Goal: Task Accomplishment & Management: Manage account settings

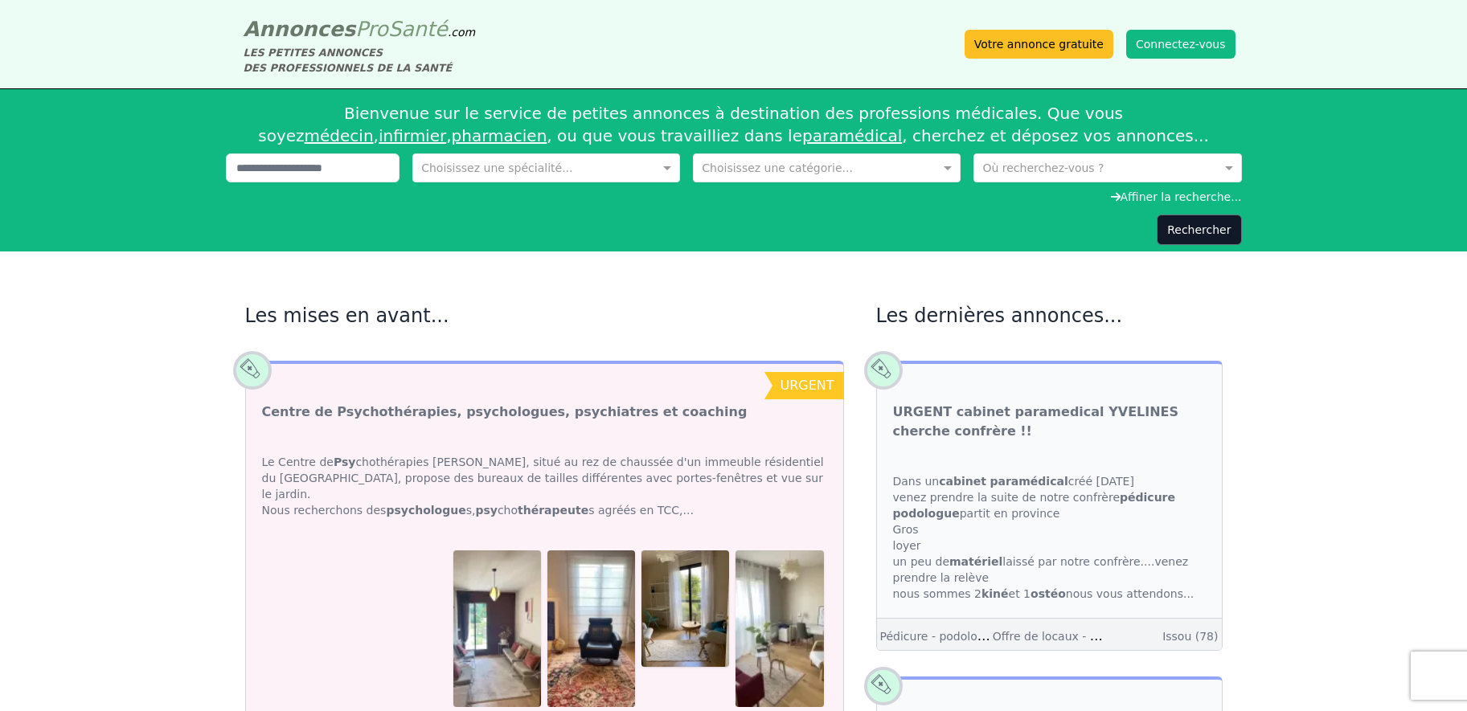
click at [1174, 54] on button "Connectez-vous" at bounding box center [1180, 44] width 109 height 29
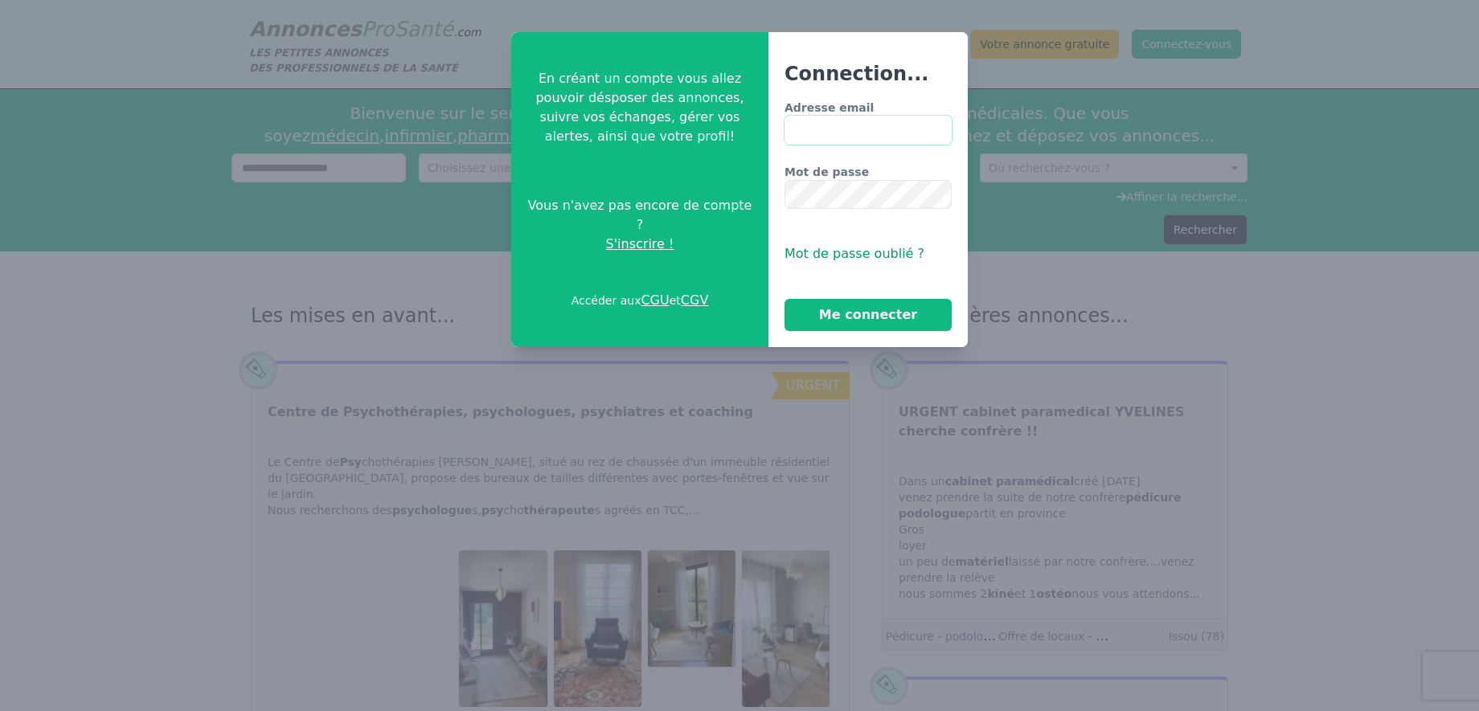
click at [853, 131] on input "Adresse email" at bounding box center [867, 130] width 167 height 29
type input "**********"
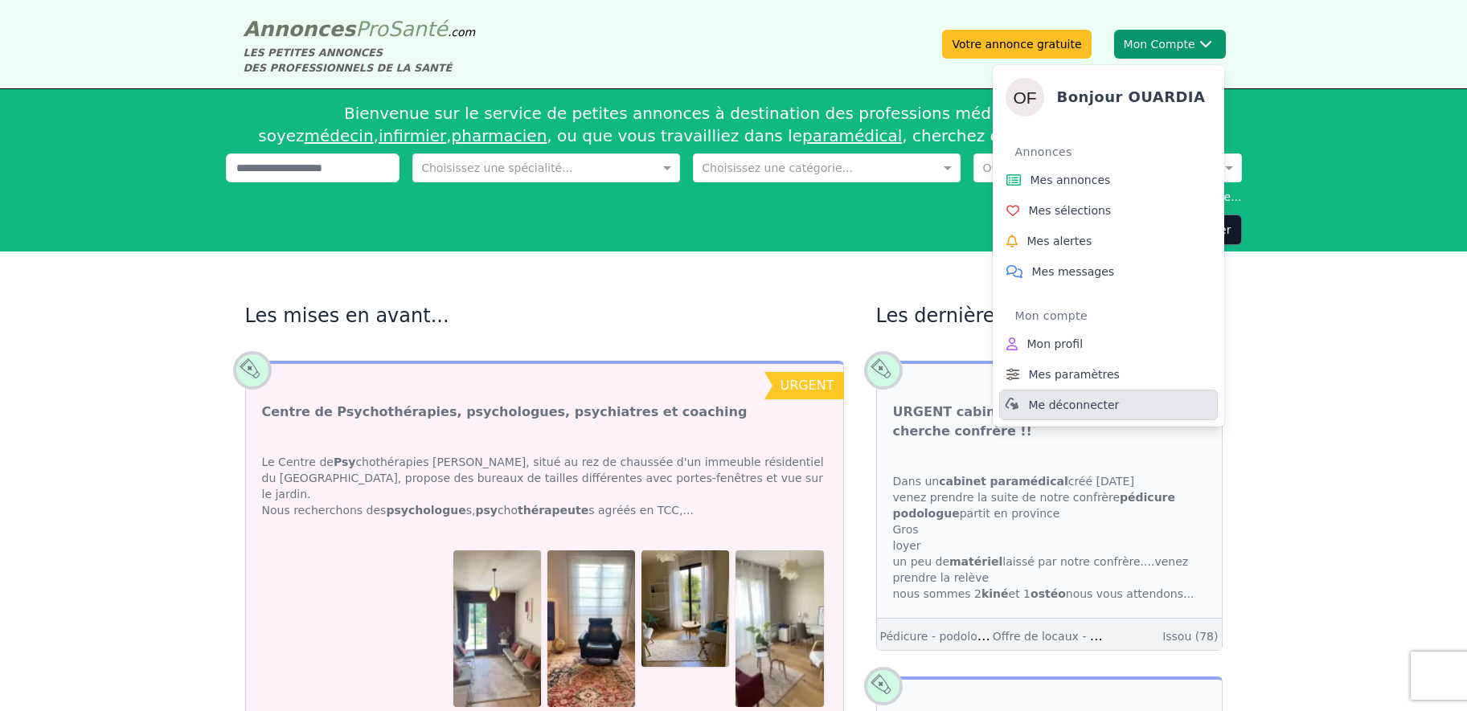
click at [1054, 408] on span "Me déconnecter" at bounding box center [1074, 405] width 91 height 16
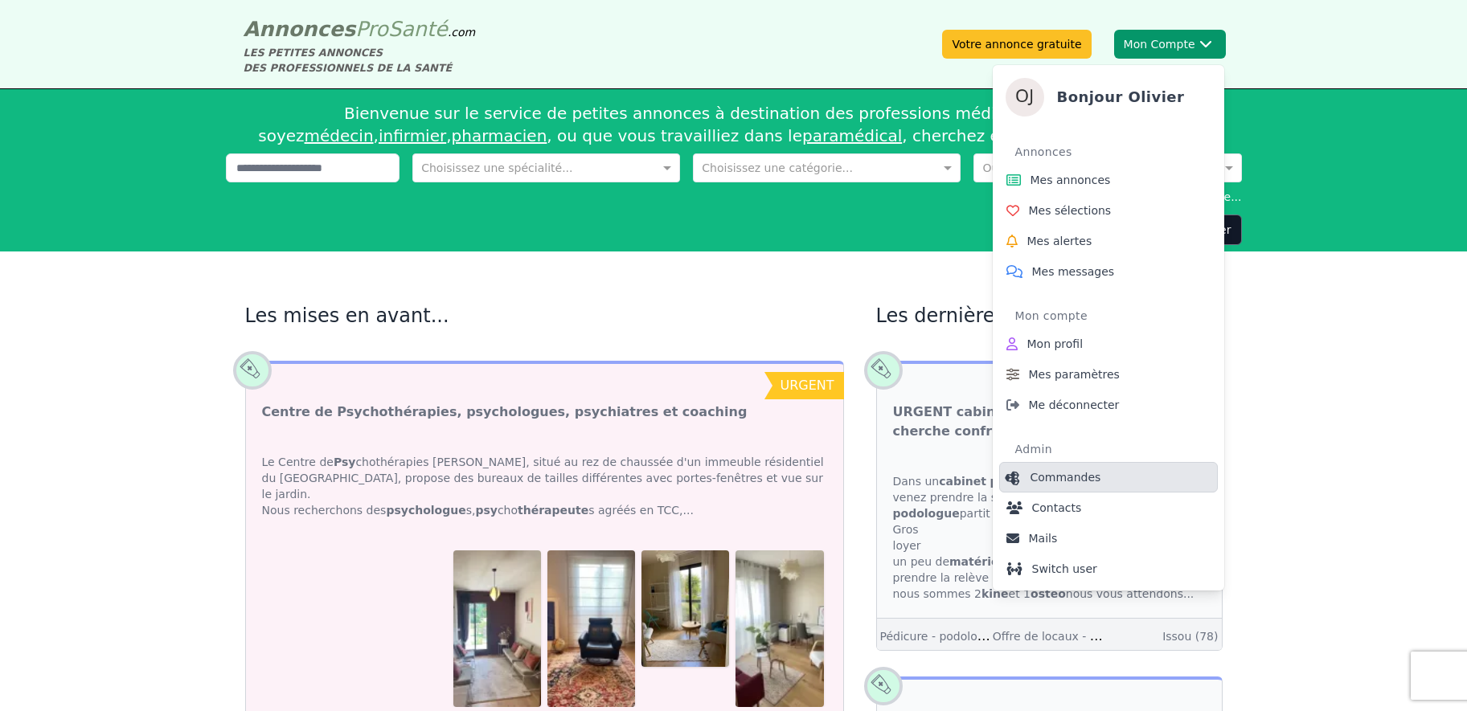
click at [1060, 470] on span "Commandes" at bounding box center [1065, 477] width 71 height 16
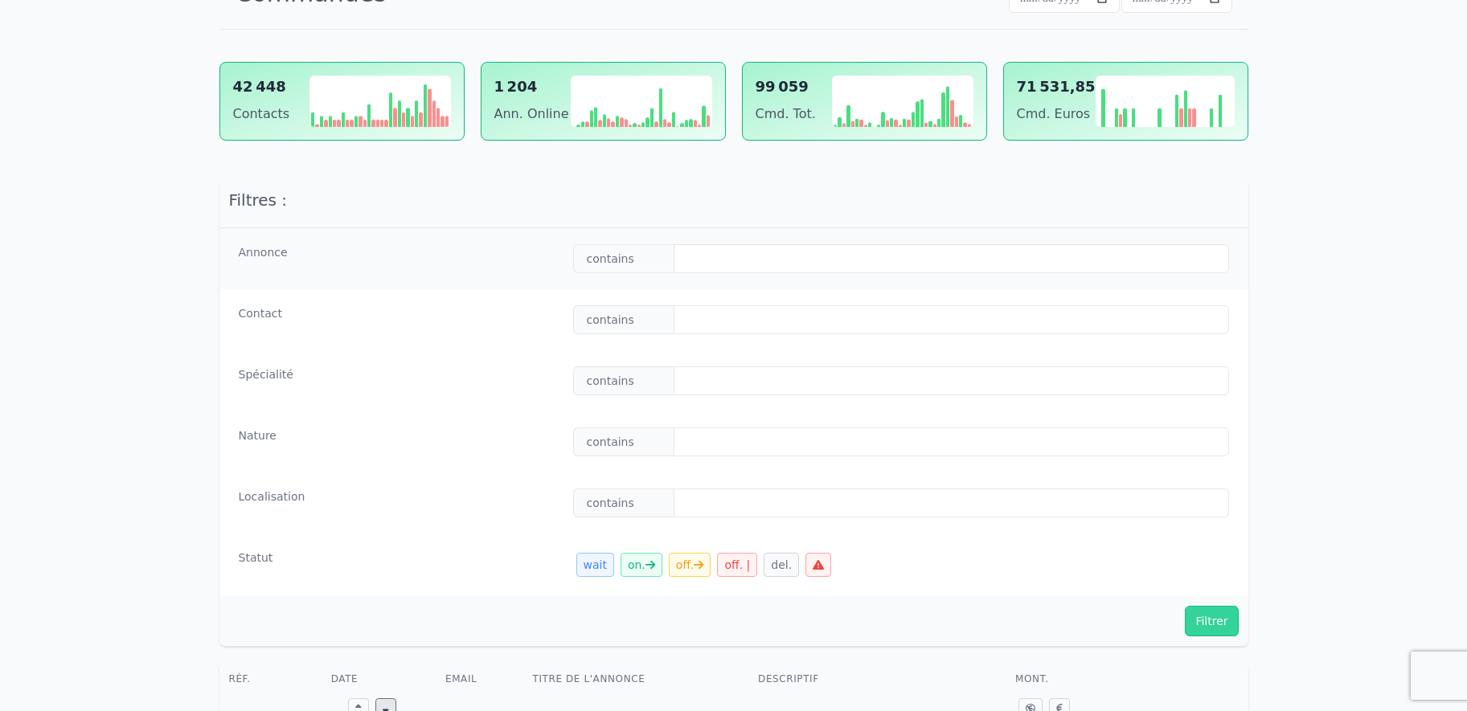
scroll to position [193, 0]
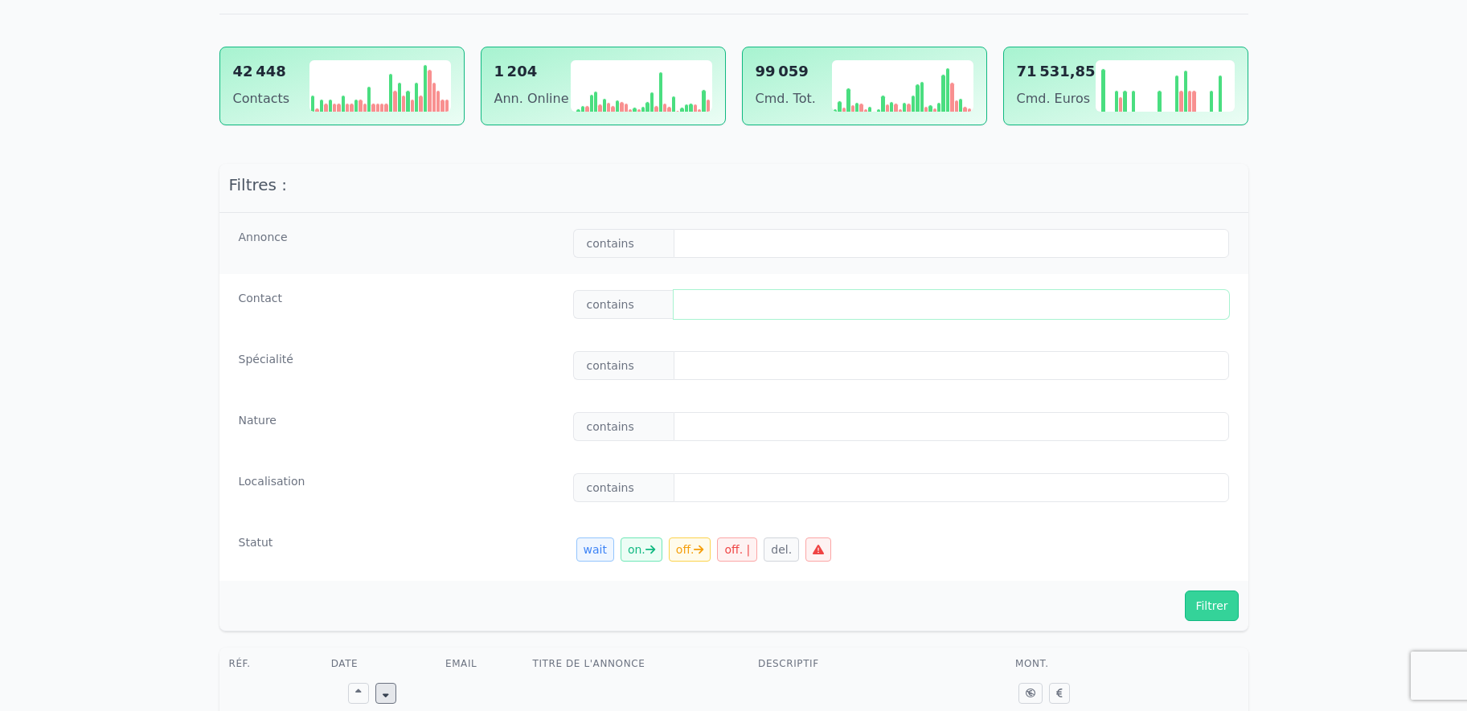
click at [722, 305] on input "text" at bounding box center [950, 304] width 555 height 29
click at [712, 295] on input "text" at bounding box center [950, 304] width 555 height 29
click at [761, 313] on input "text" at bounding box center [950, 304] width 555 height 29
paste input "**********"
type input "**********"
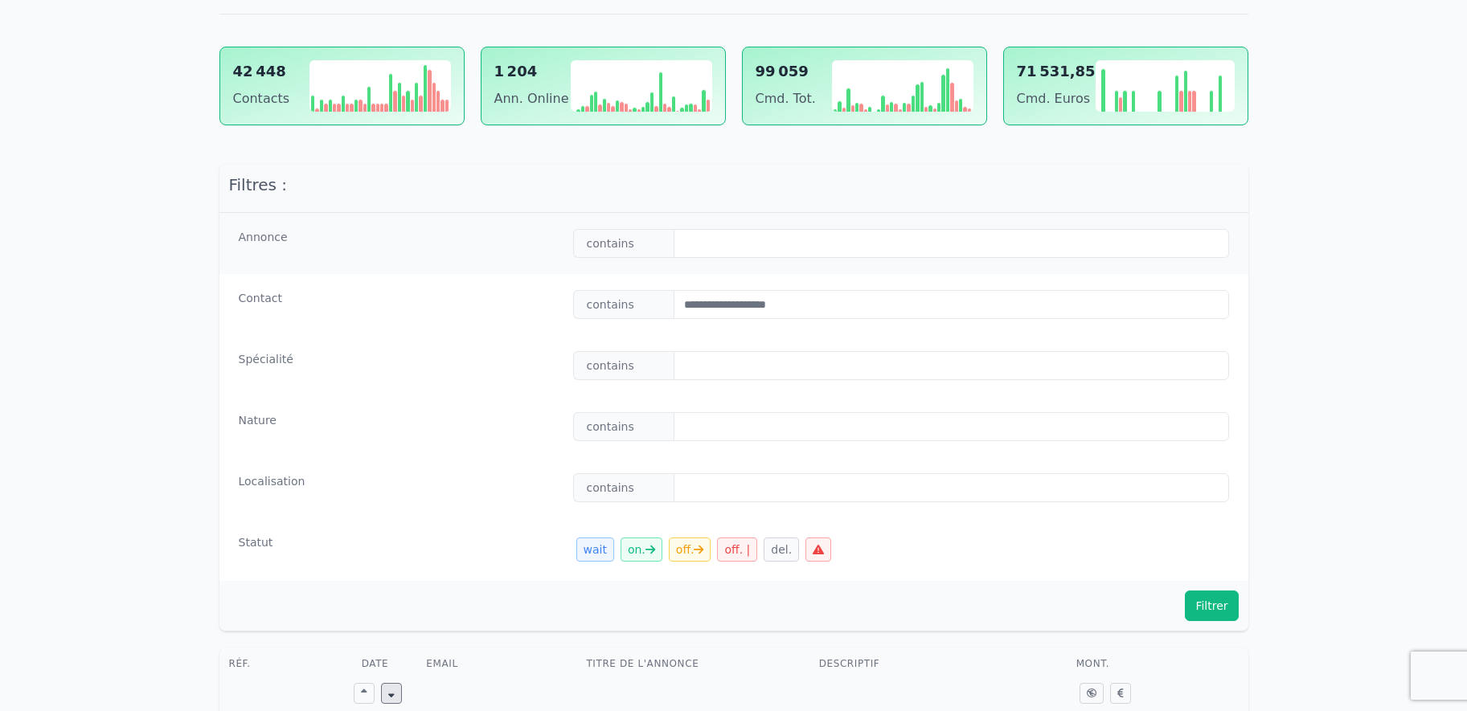
click at [1218, 605] on button "Filtrer" at bounding box center [1211, 606] width 53 height 31
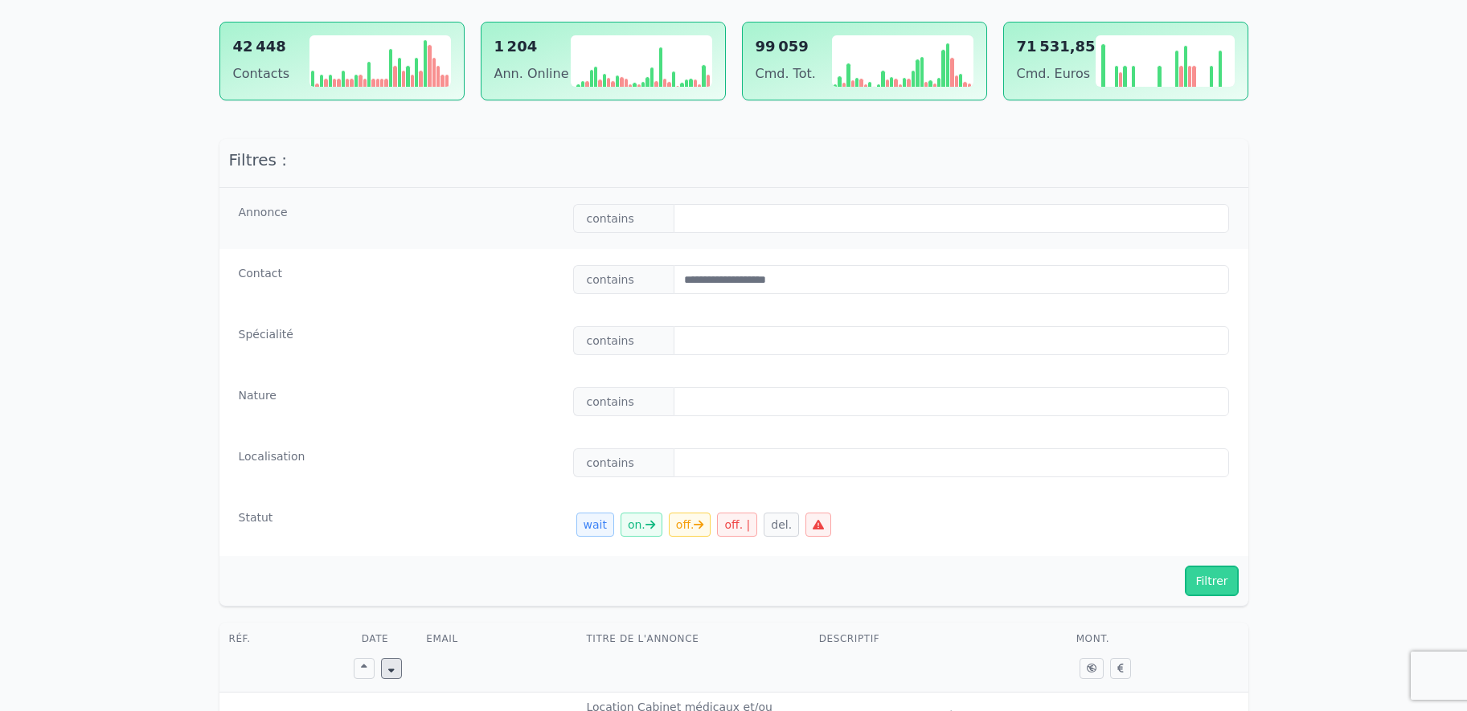
scroll to position [579, 0]
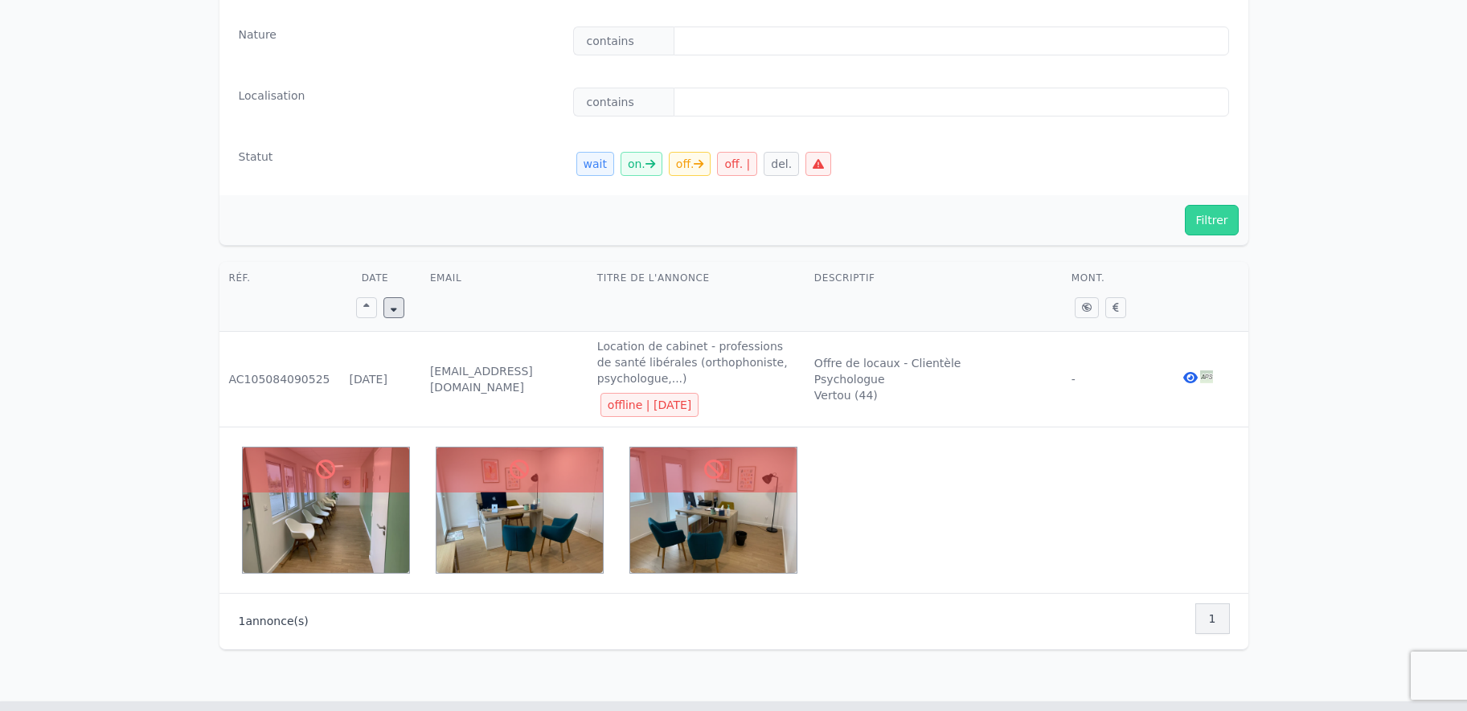
click at [1186, 375] on icon at bounding box center [1190, 377] width 14 height 13
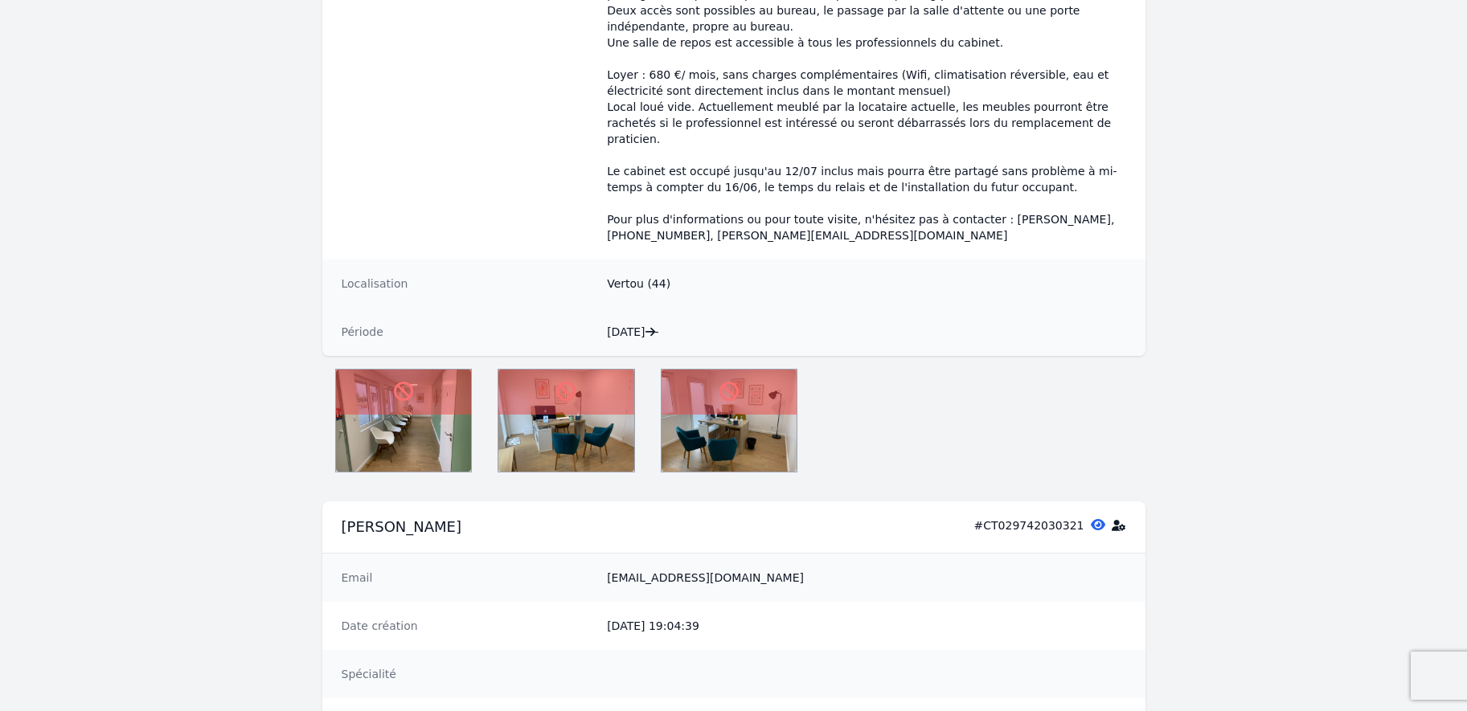
scroll to position [579, 0]
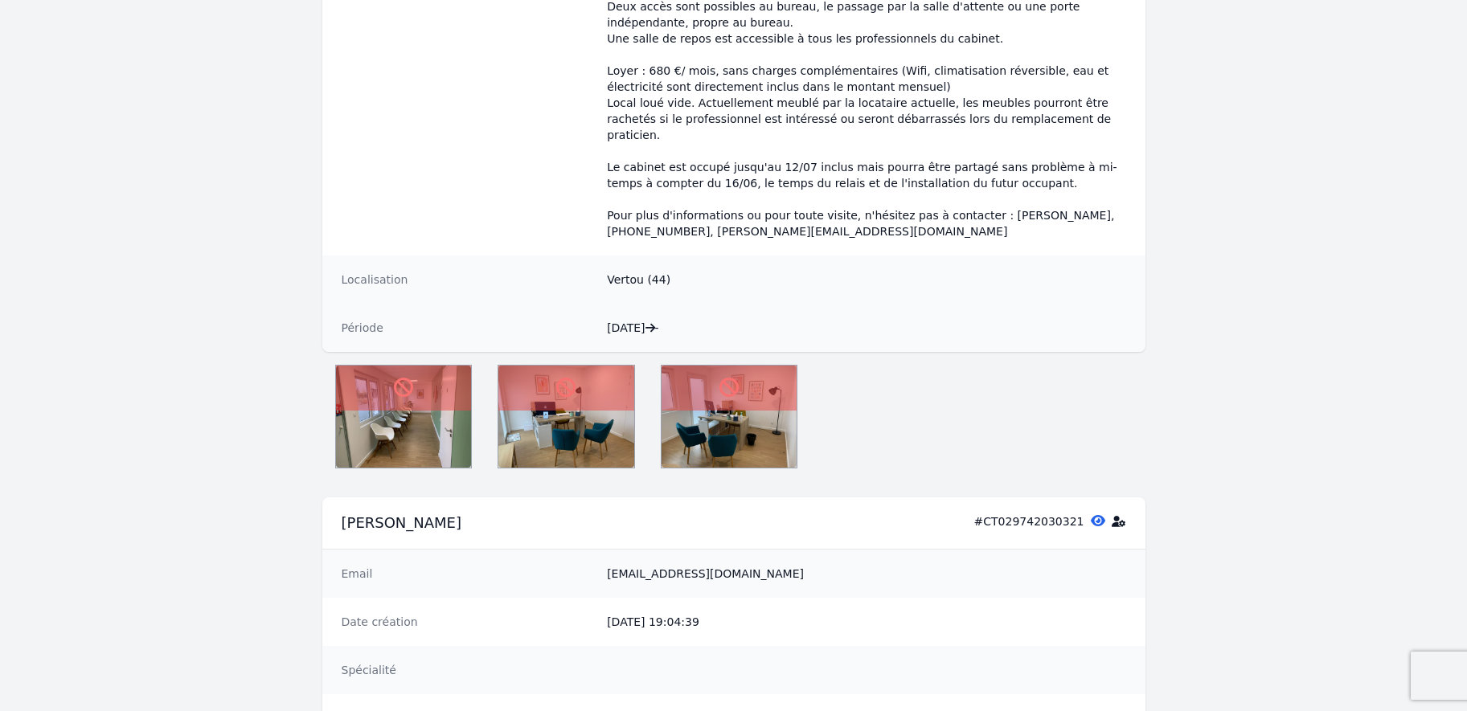
click at [1119, 516] on icon at bounding box center [1118, 521] width 14 height 11
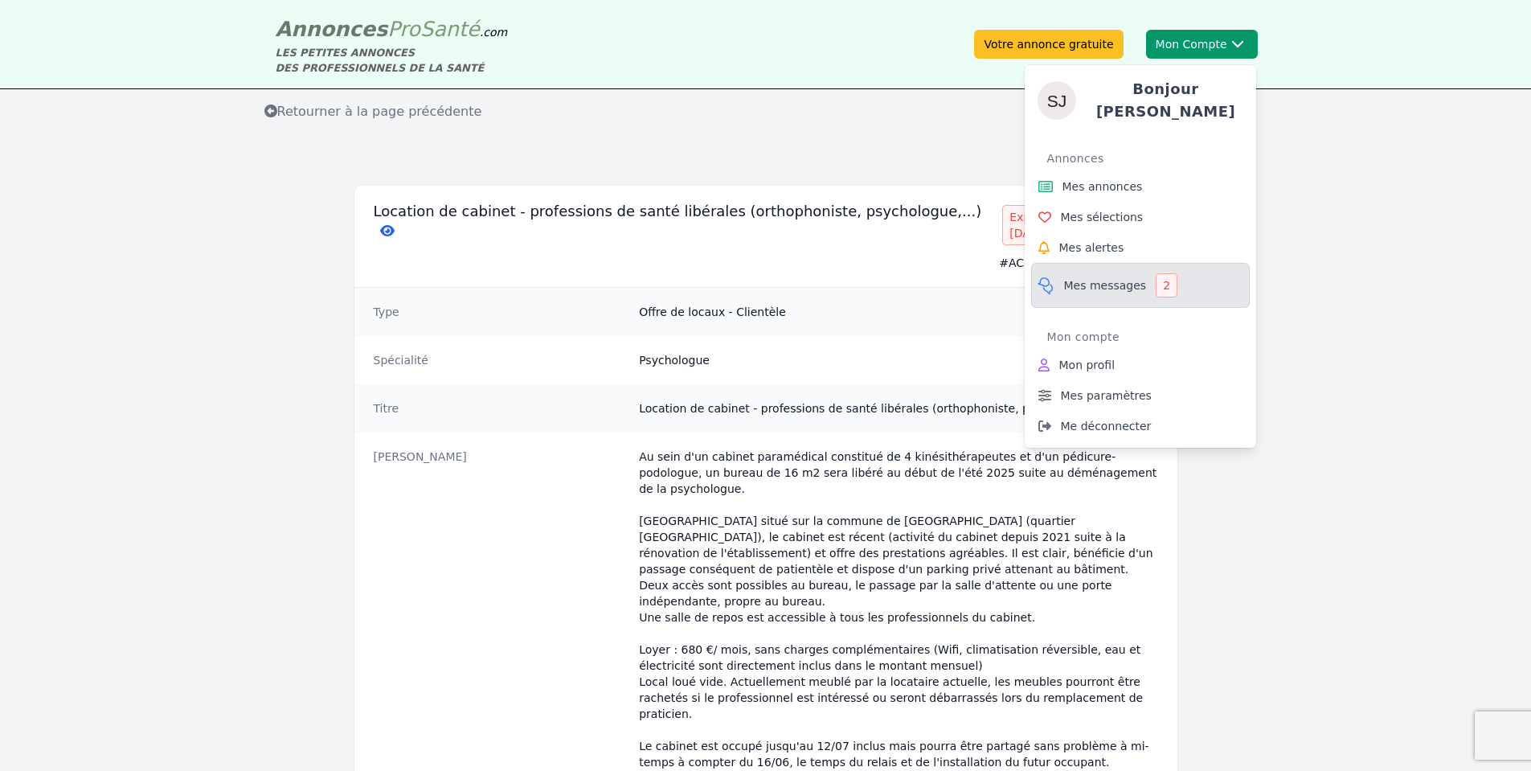
click at [1099, 284] on span "Mes messages" at bounding box center [1105, 285] width 83 height 16
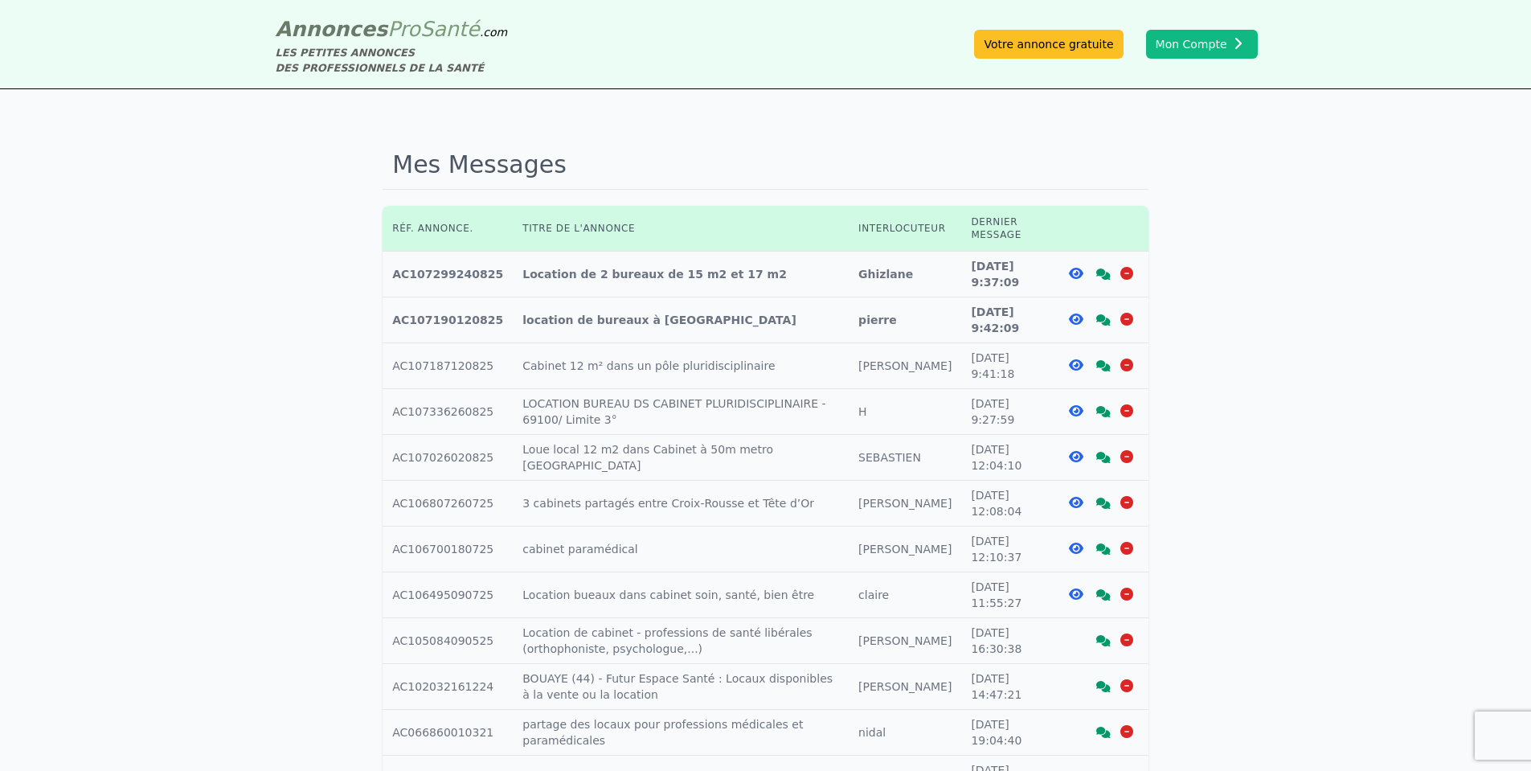
click at [1276, 360] on div "Mes Messages Réf. annonce. Titre de l'annonce Interlocuteur Dernier message Réf…" at bounding box center [765, 499] width 1531 height 820
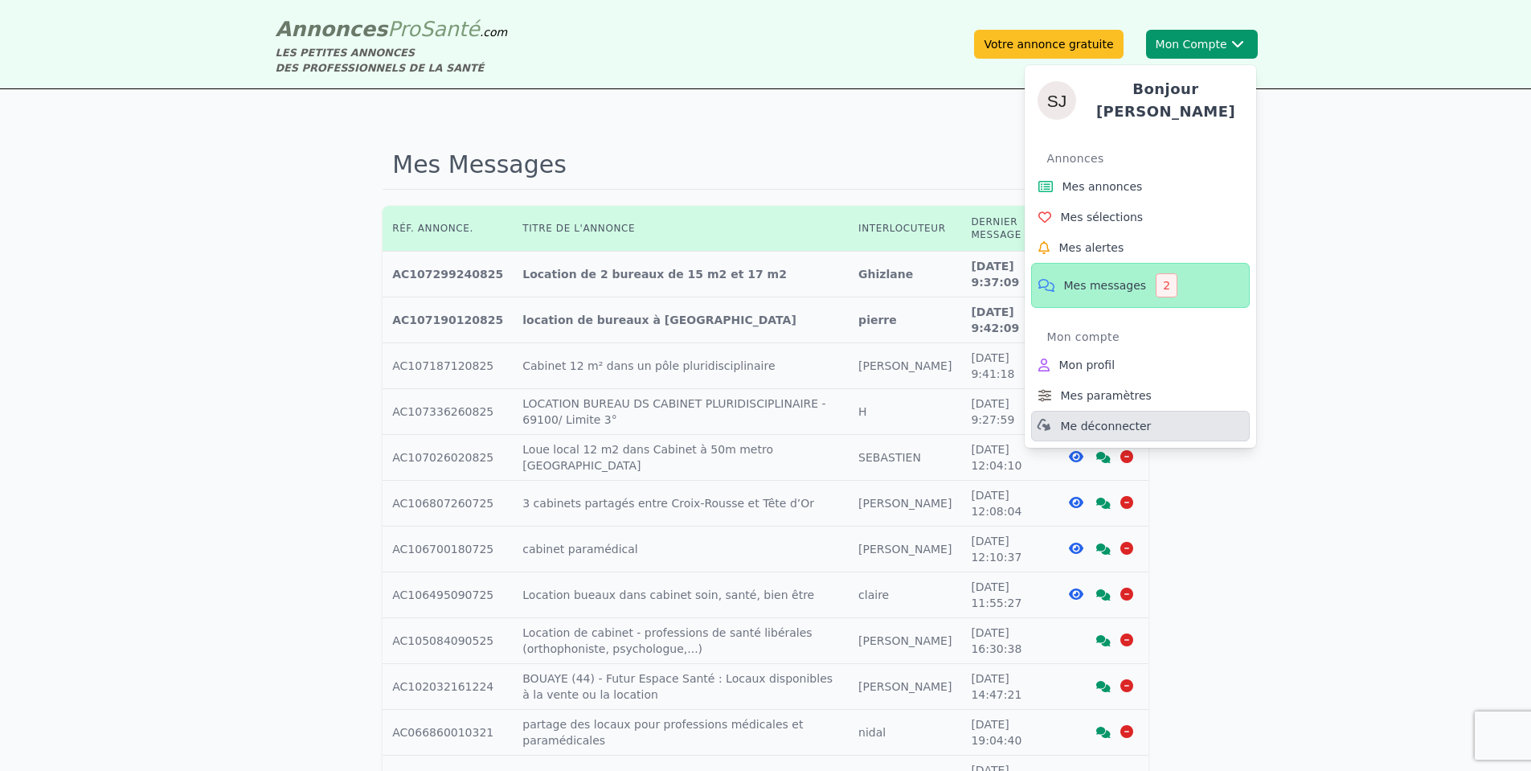
click at [1197, 411] on link "Me déconnecter" at bounding box center [1140, 426] width 219 height 31
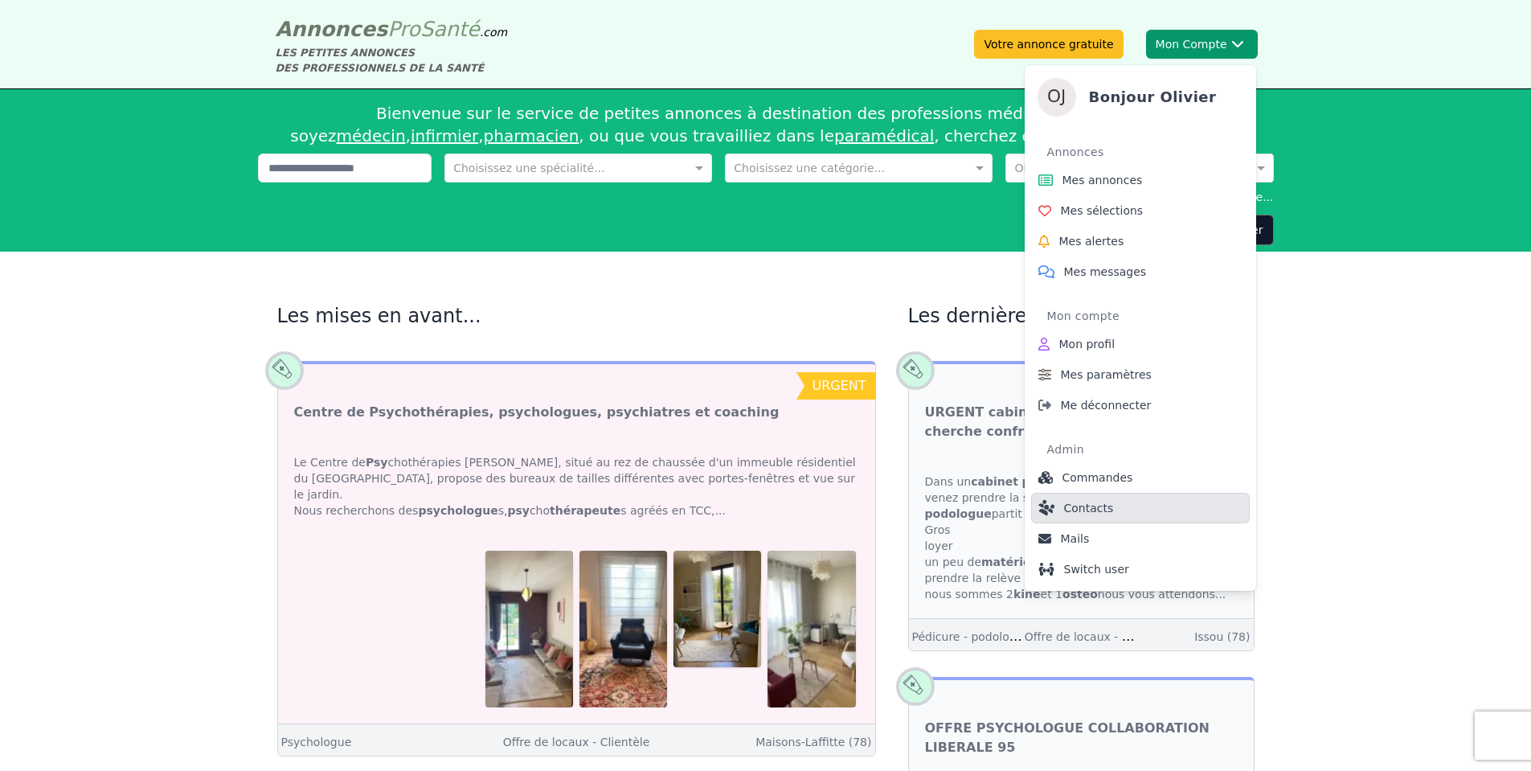
click at [1092, 509] on span "Contacts" at bounding box center [1089, 508] width 50 height 16
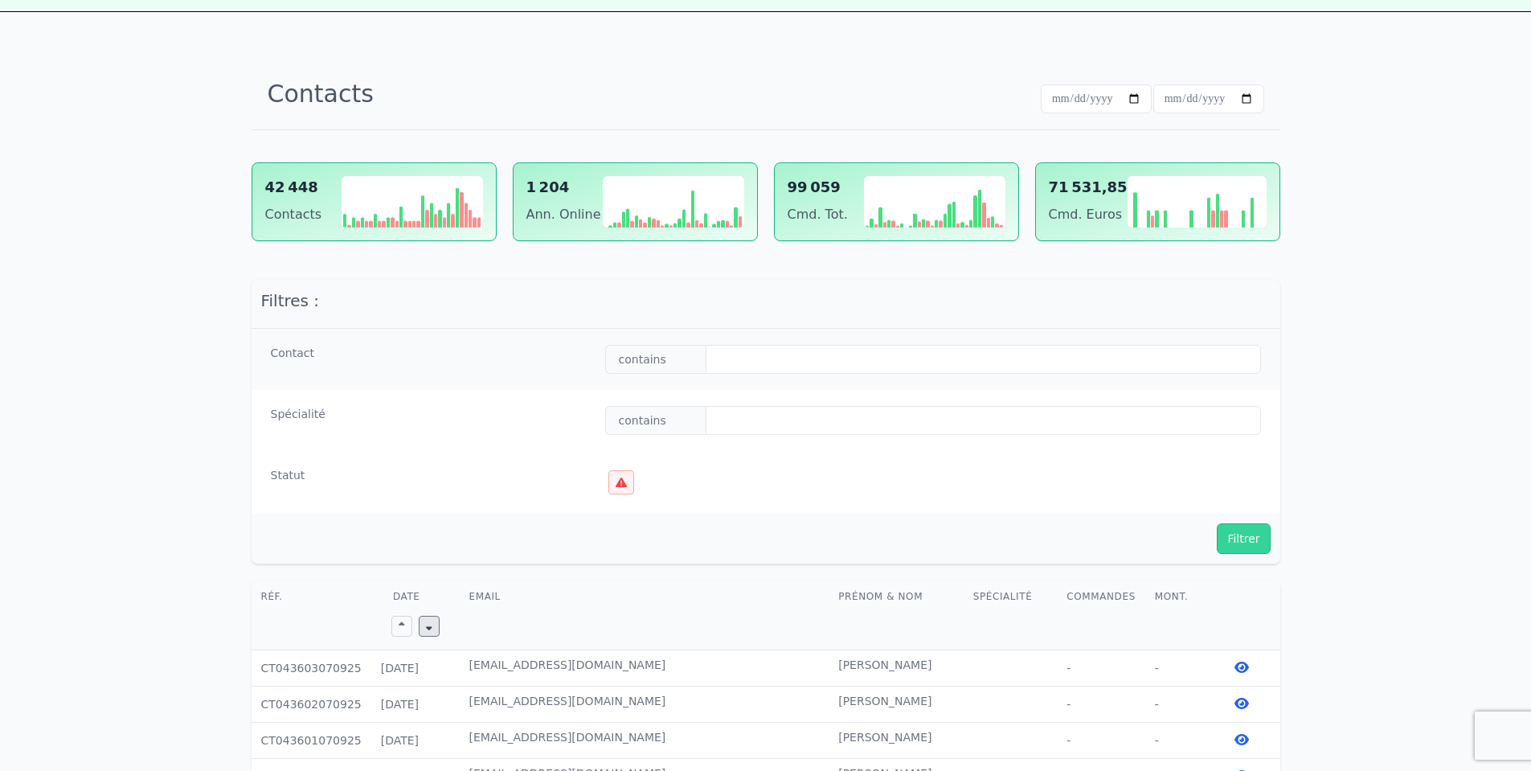
scroll to position [193, 0]
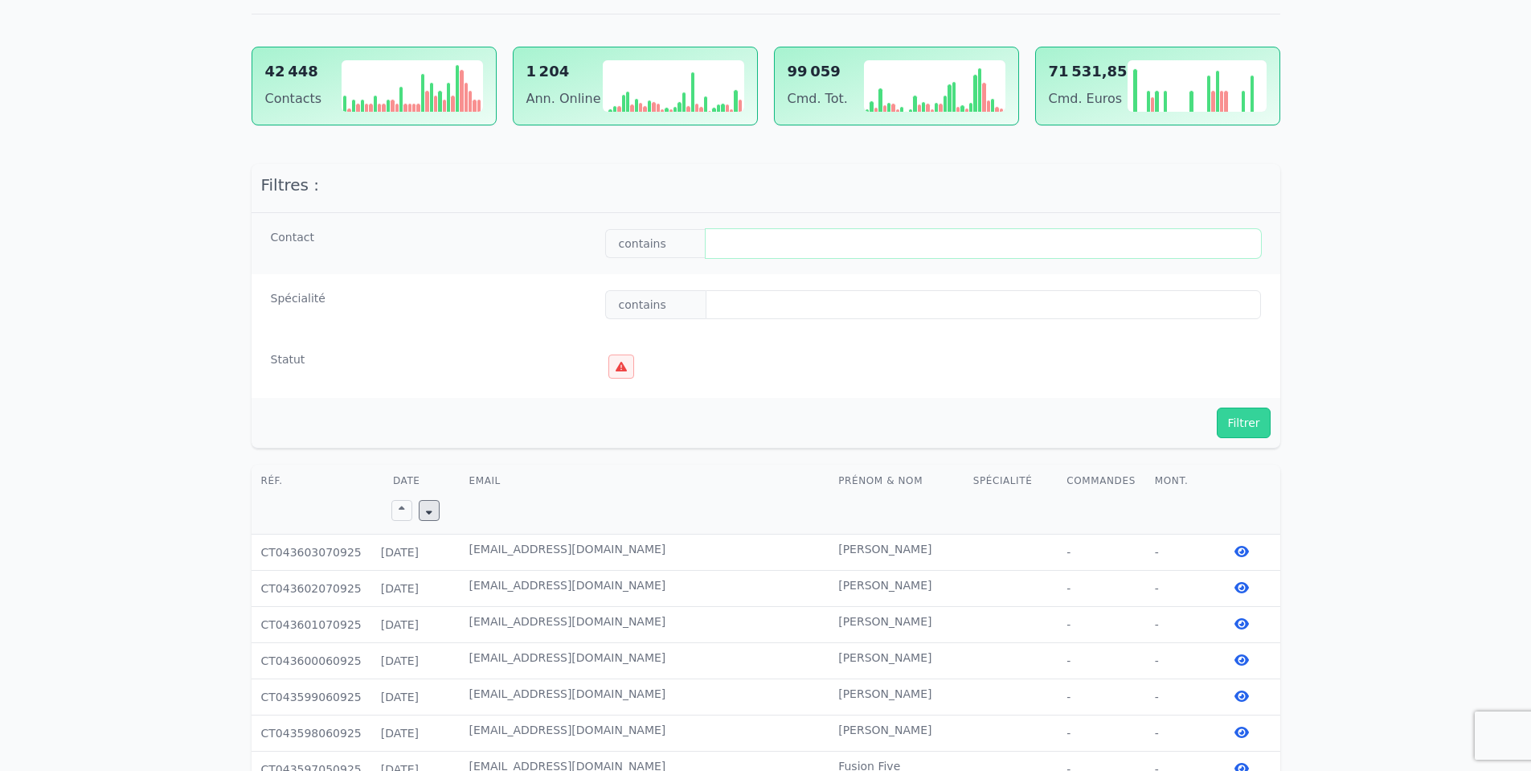
drag, startPoint x: 720, startPoint y: 252, endPoint x: 978, endPoint y: 284, distance: 260.1
click at [720, 251] on input "text" at bounding box center [983, 243] width 555 height 29
paste input "**********"
type input "**********"
click at [1214, 429] on div "Filtrer" at bounding box center [766, 423] width 1029 height 50
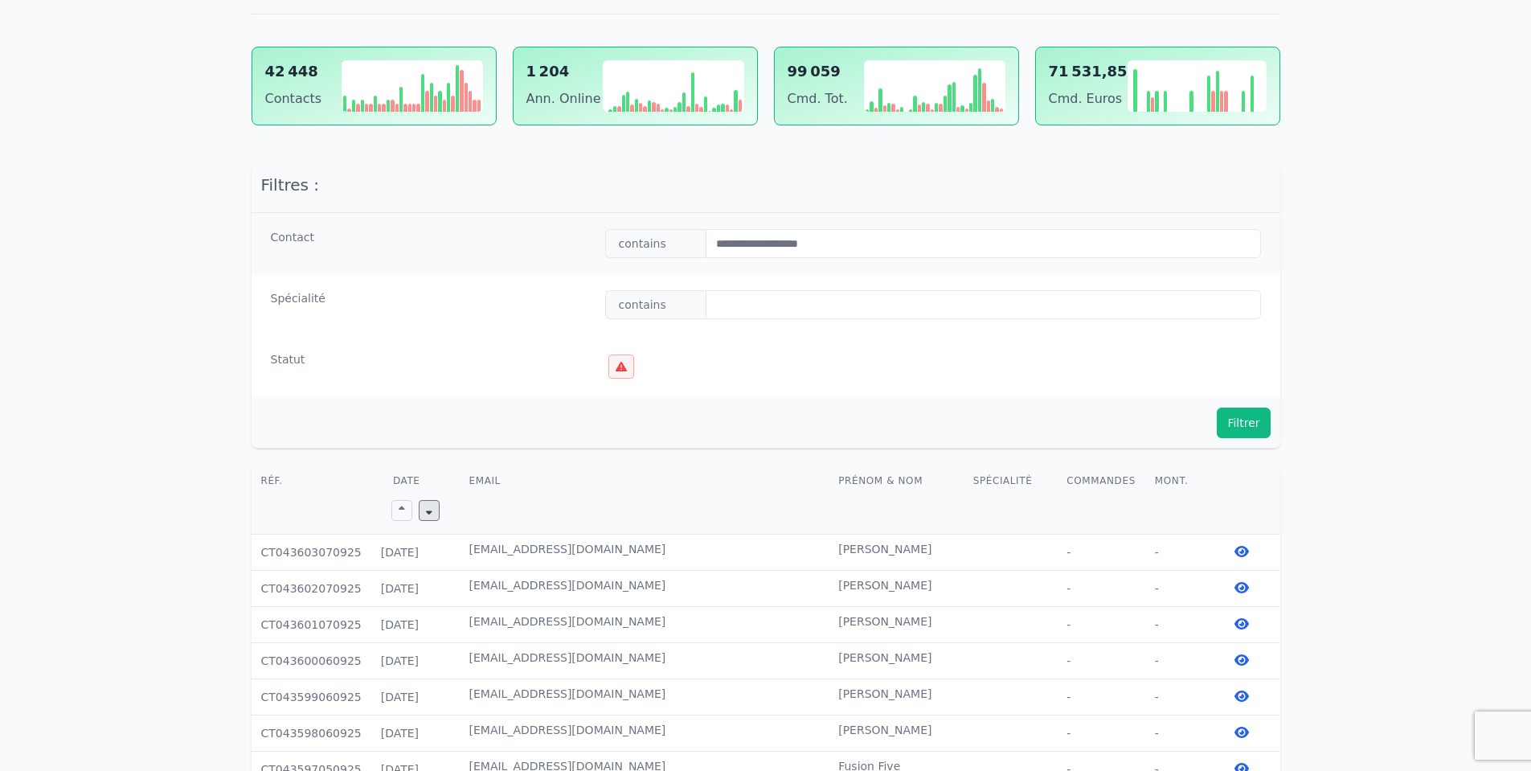
click at [1234, 428] on button "Filtrer" at bounding box center [1243, 422] width 53 height 31
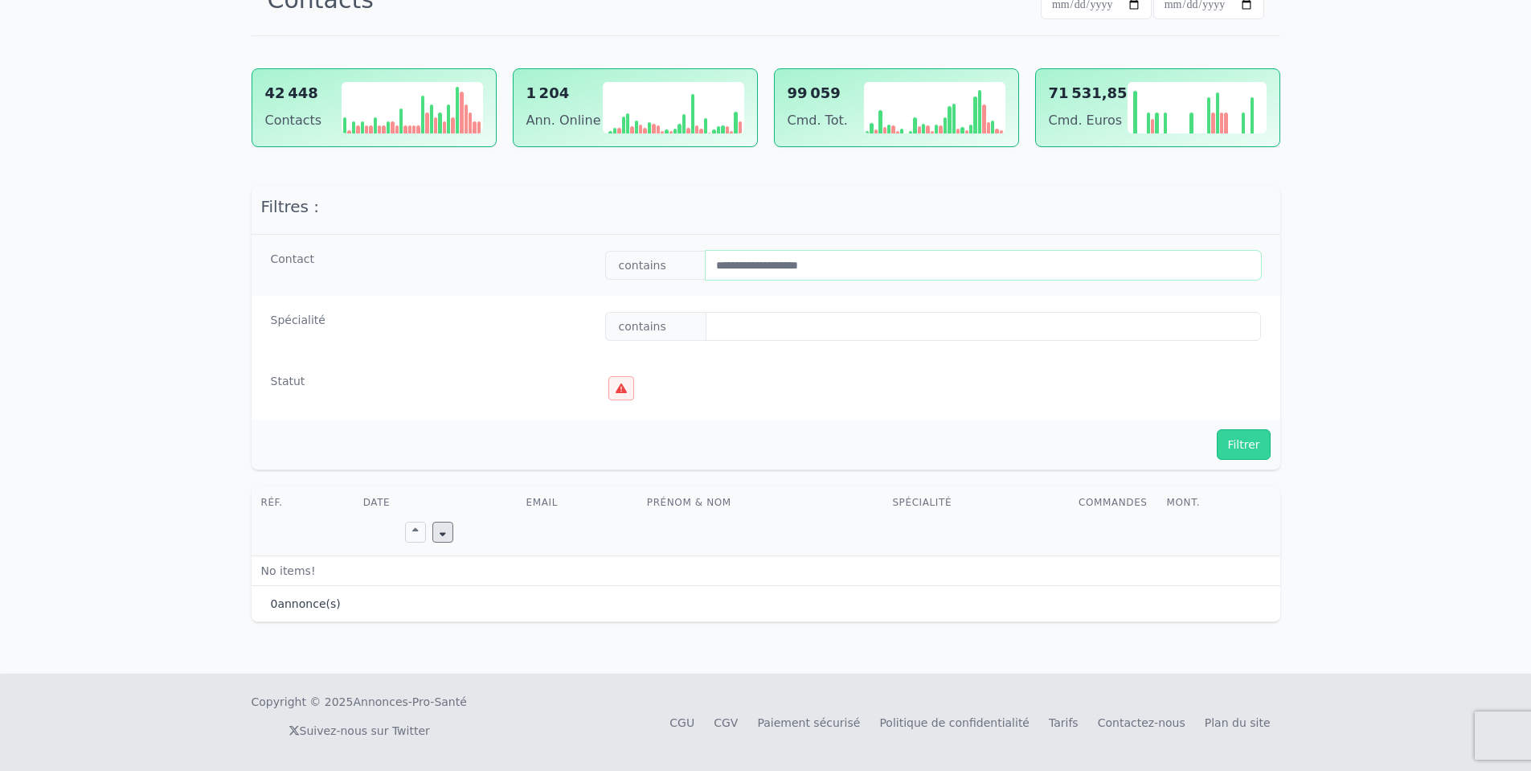
drag, startPoint x: 847, startPoint y: 259, endPoint x: 428, endPoint y: 184, distance: 425.3
click at [425, 180] on div "**********" at bounding box center [765, 295] width 1531 height 755
drag, startPoint x: 805, startPoint y: 252, endPoint x: 500, endPoint y: 215, distance: 307.6
click at [501, 215] on div "**********" at bounding box center [766, 328] width 1029 height 284
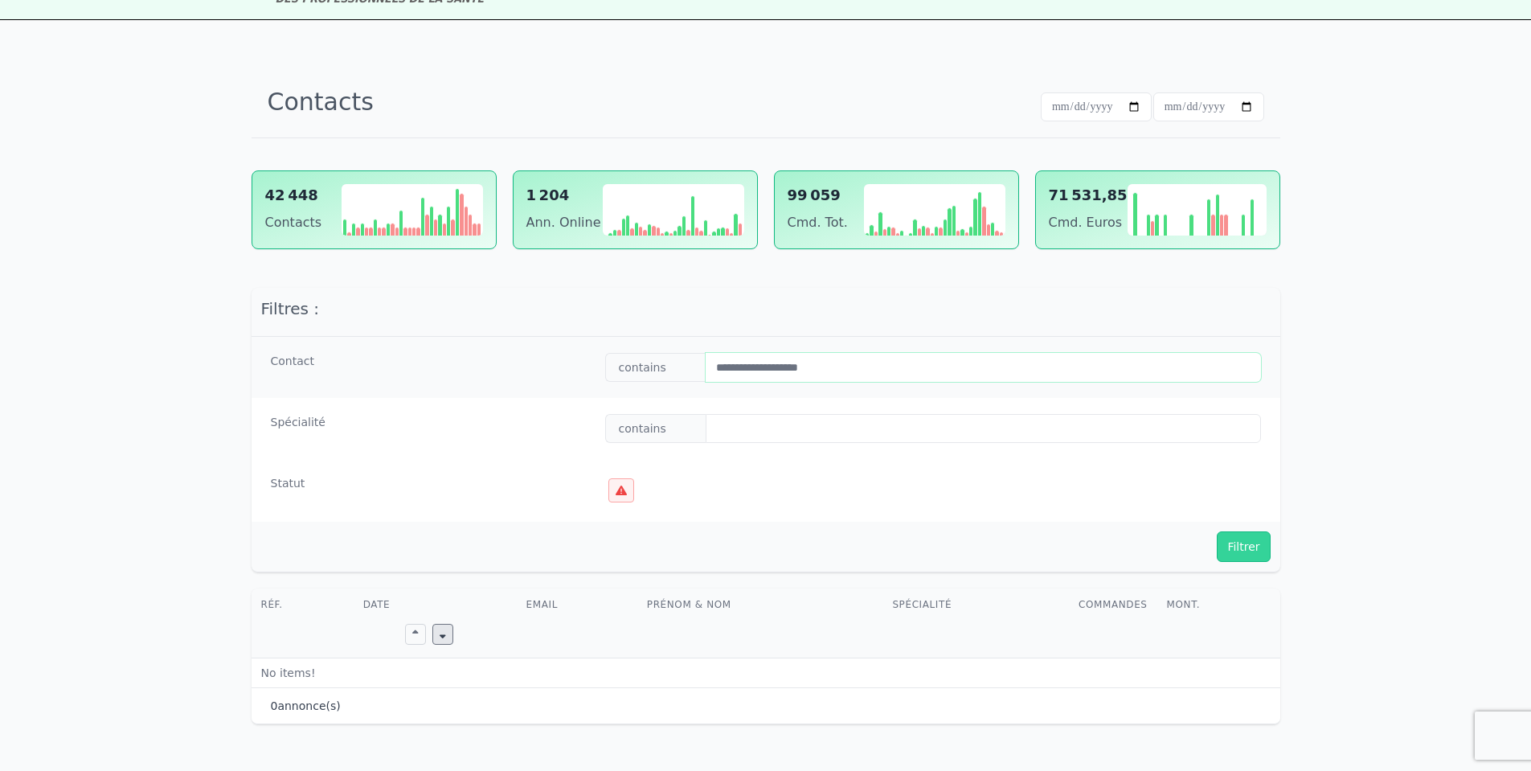
scroll to position [0, 0]
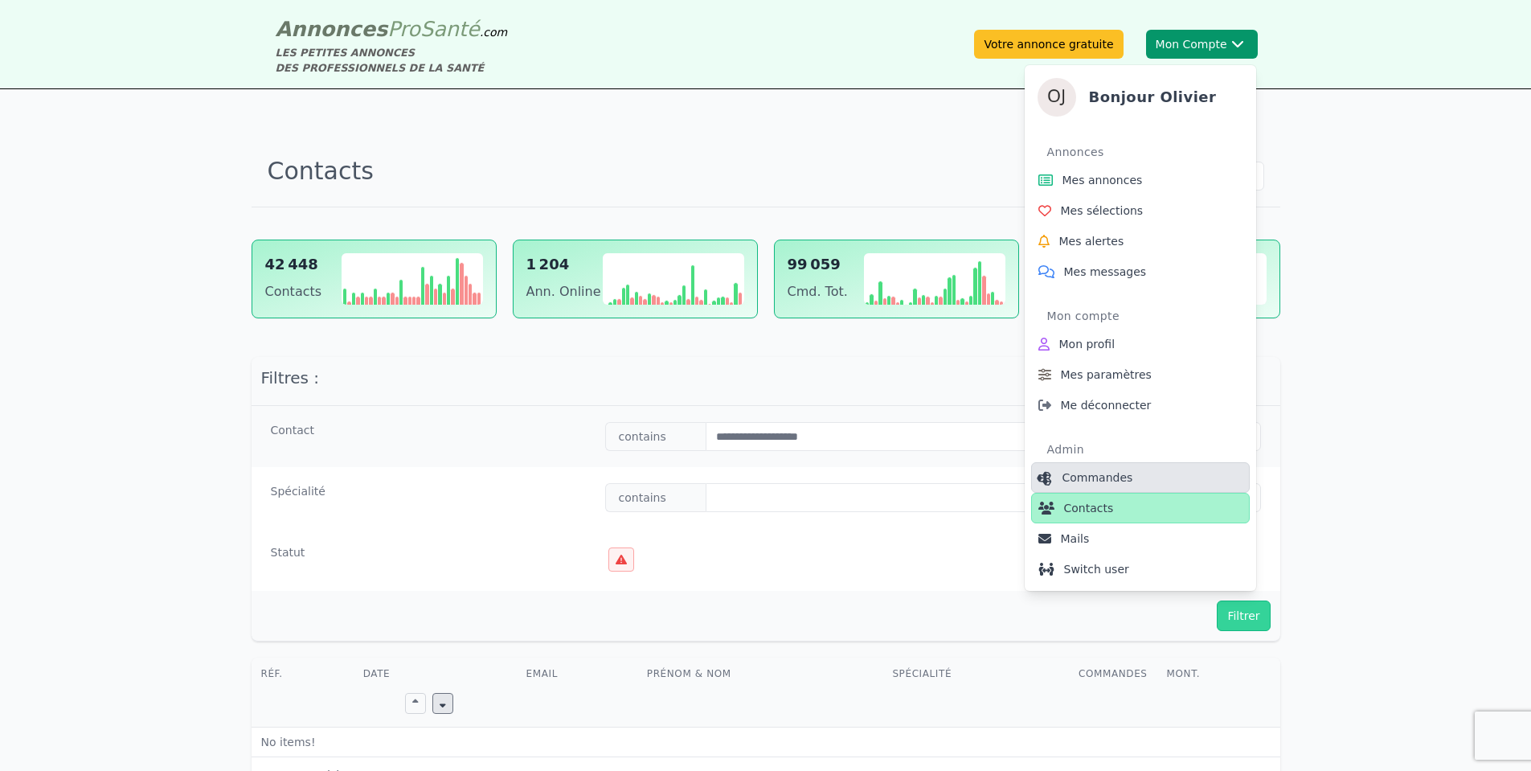
click at [1114, 477] on span "Commandes" at bounding box center [1097, 477] width 71 height 16
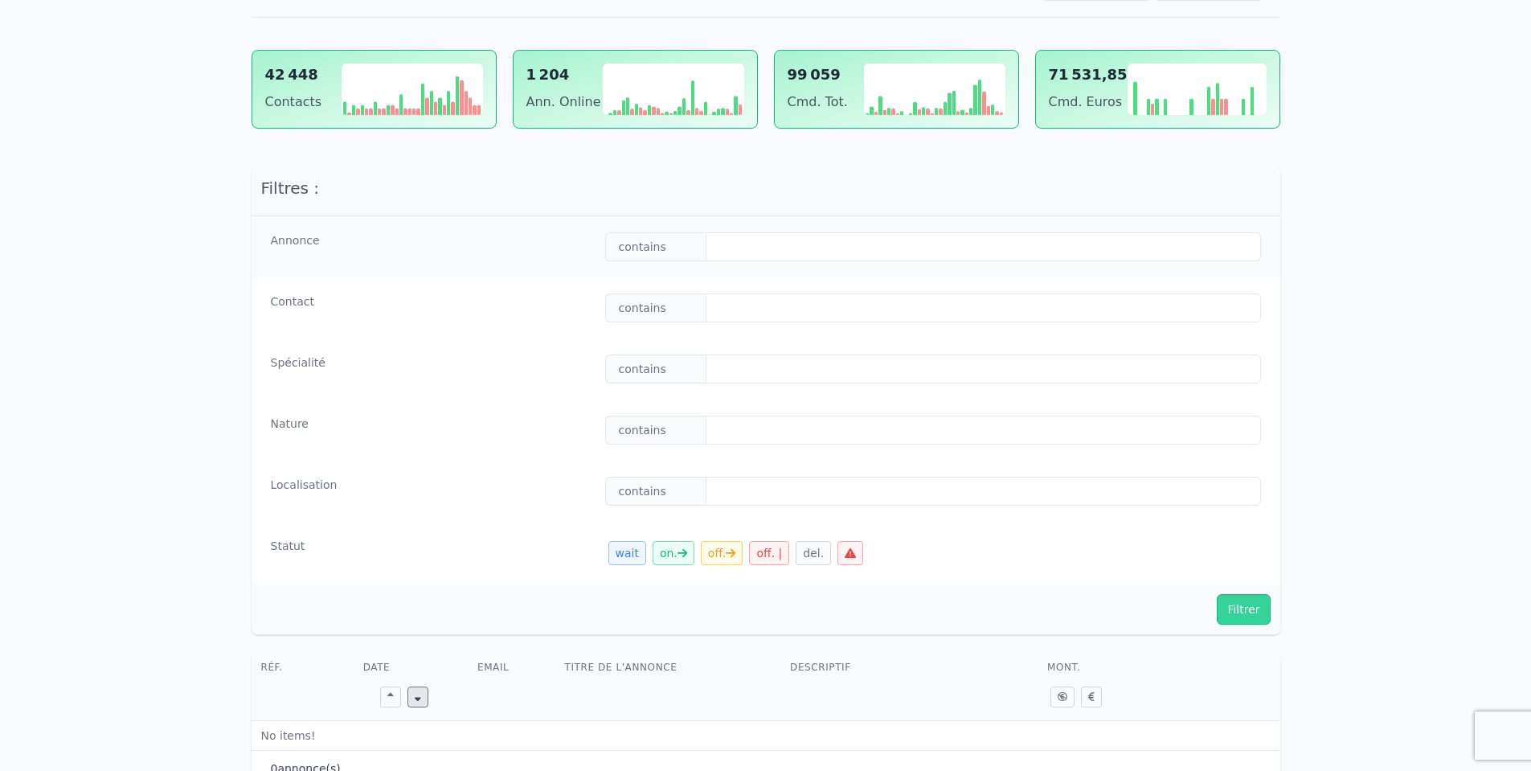
scroll to position [193, 0]
click at [757, 308] on input "text" at bounding box center [983, 304] width 555 height 29
paste input "**********"
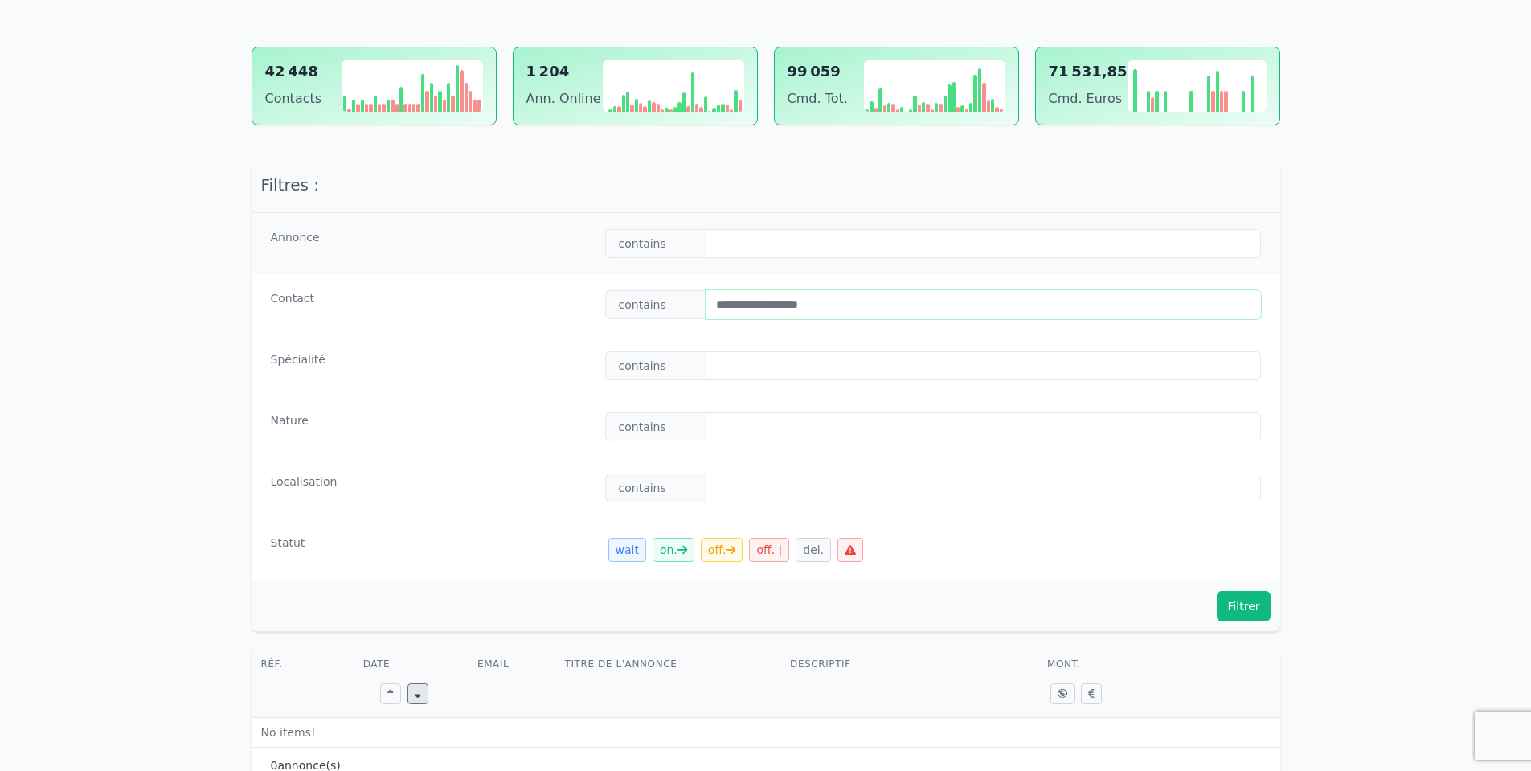
type input "**********"
click at [1243, 612] on button "Filtrer" at bounding box center [1243, 606] width 53 height 31
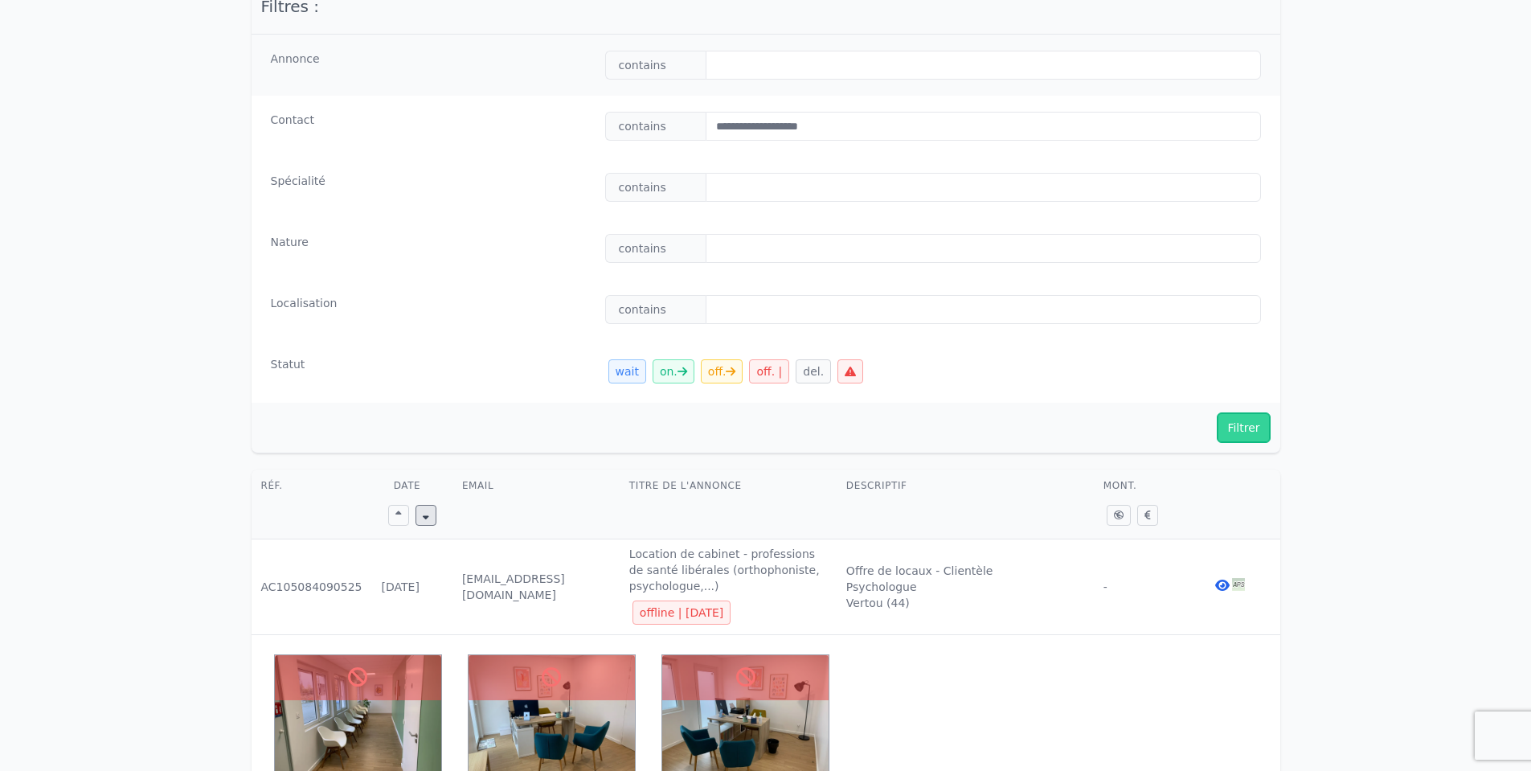
scroll to position [482, 0]
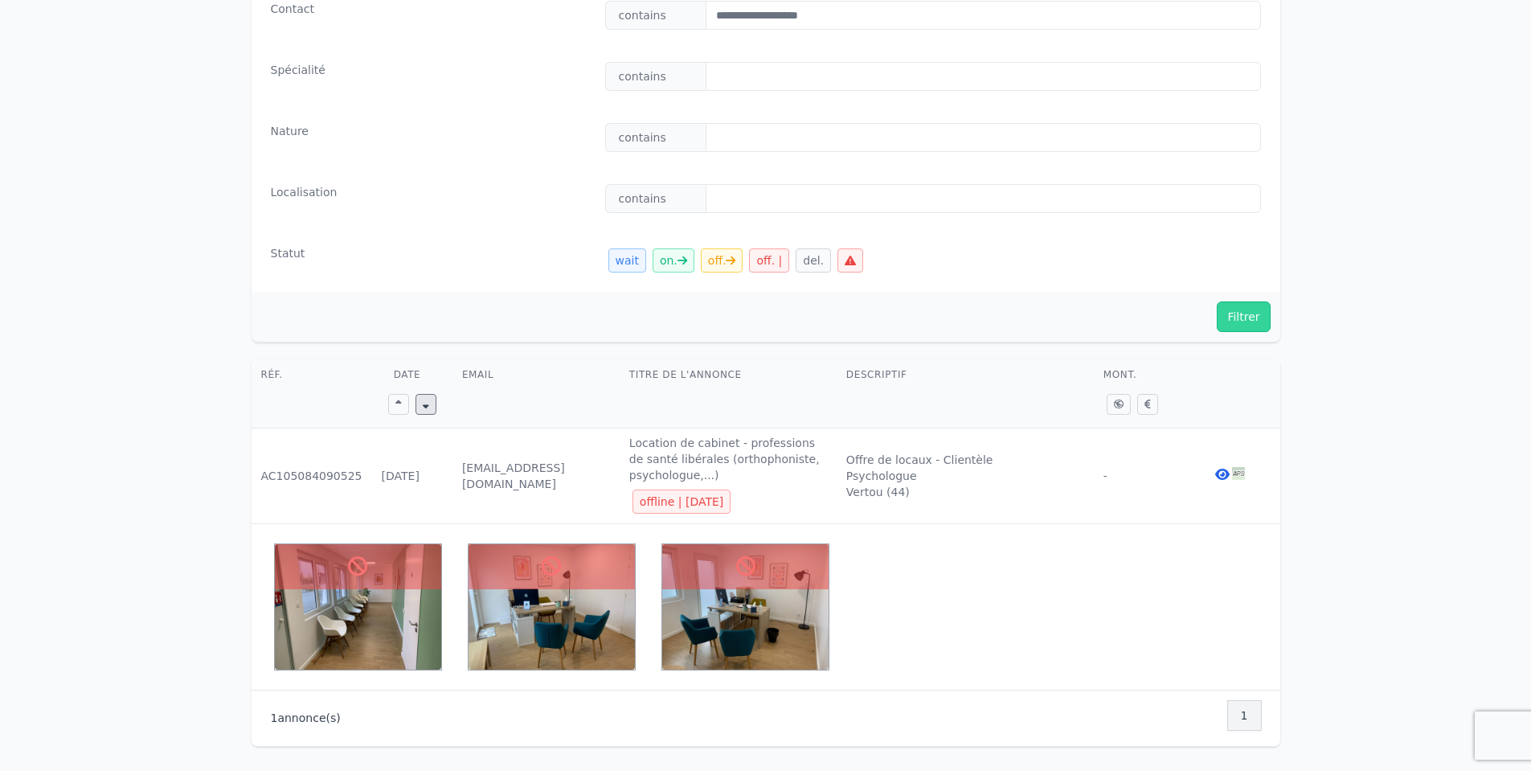
click at [1217, 471] on icon at bounding box center [1222, 474] width 14 height 13
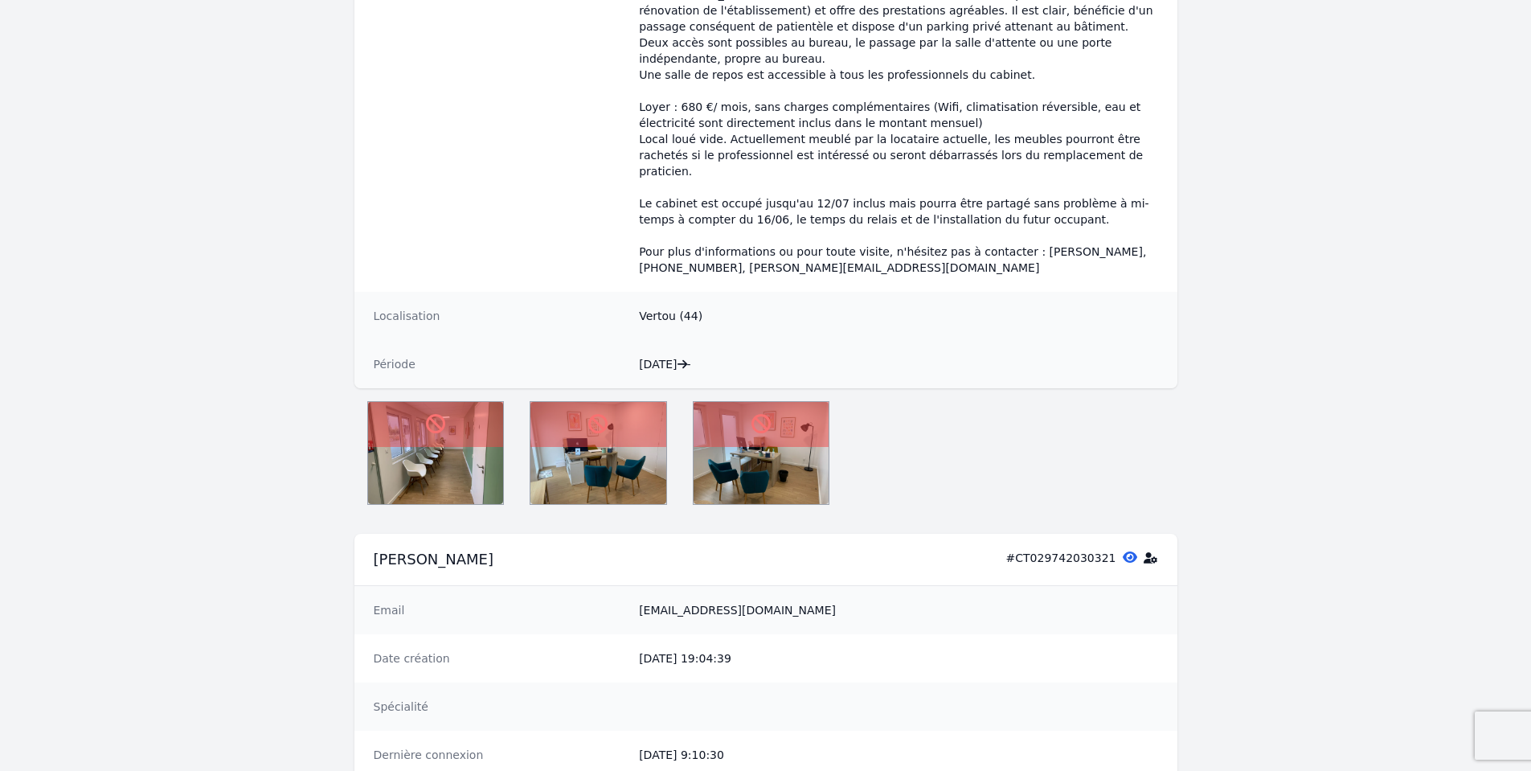
scroll to position [675, 0]
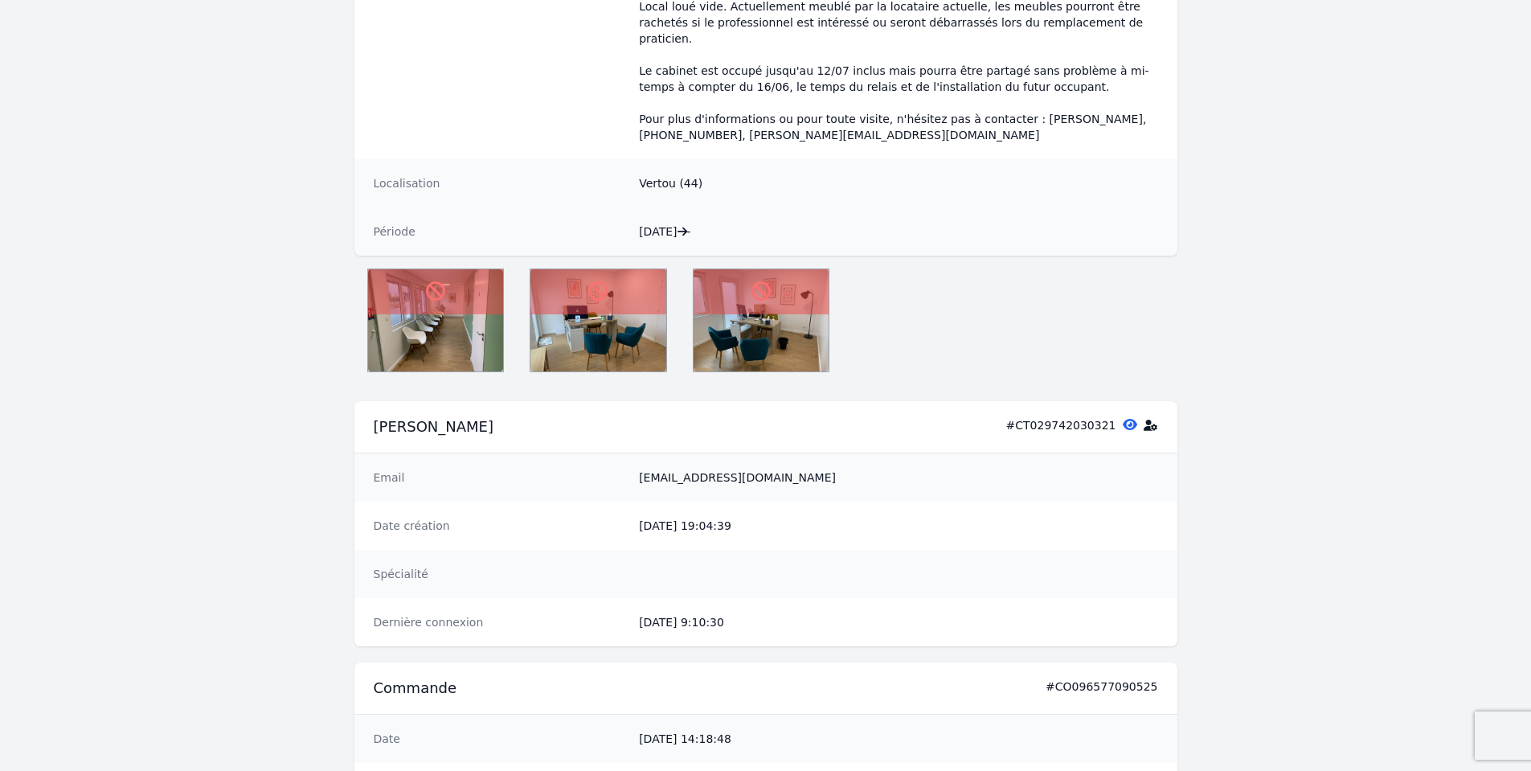
click at [1128, 418] on icon at bounding box center [1130, 424] width 14 height 13
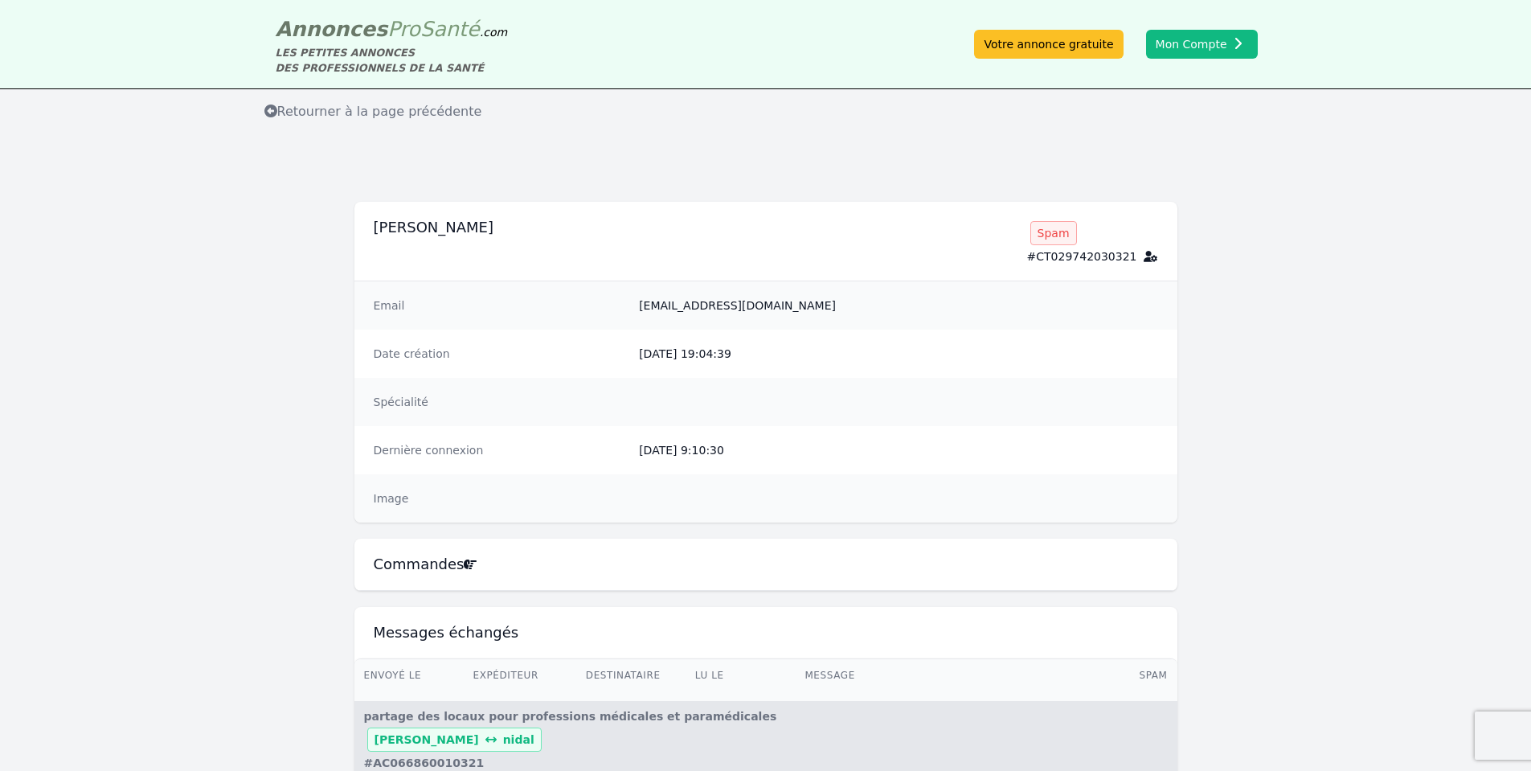
click at [1063, 231] on div "Spam" at bounding box center [1053, 233] width 47 height 24
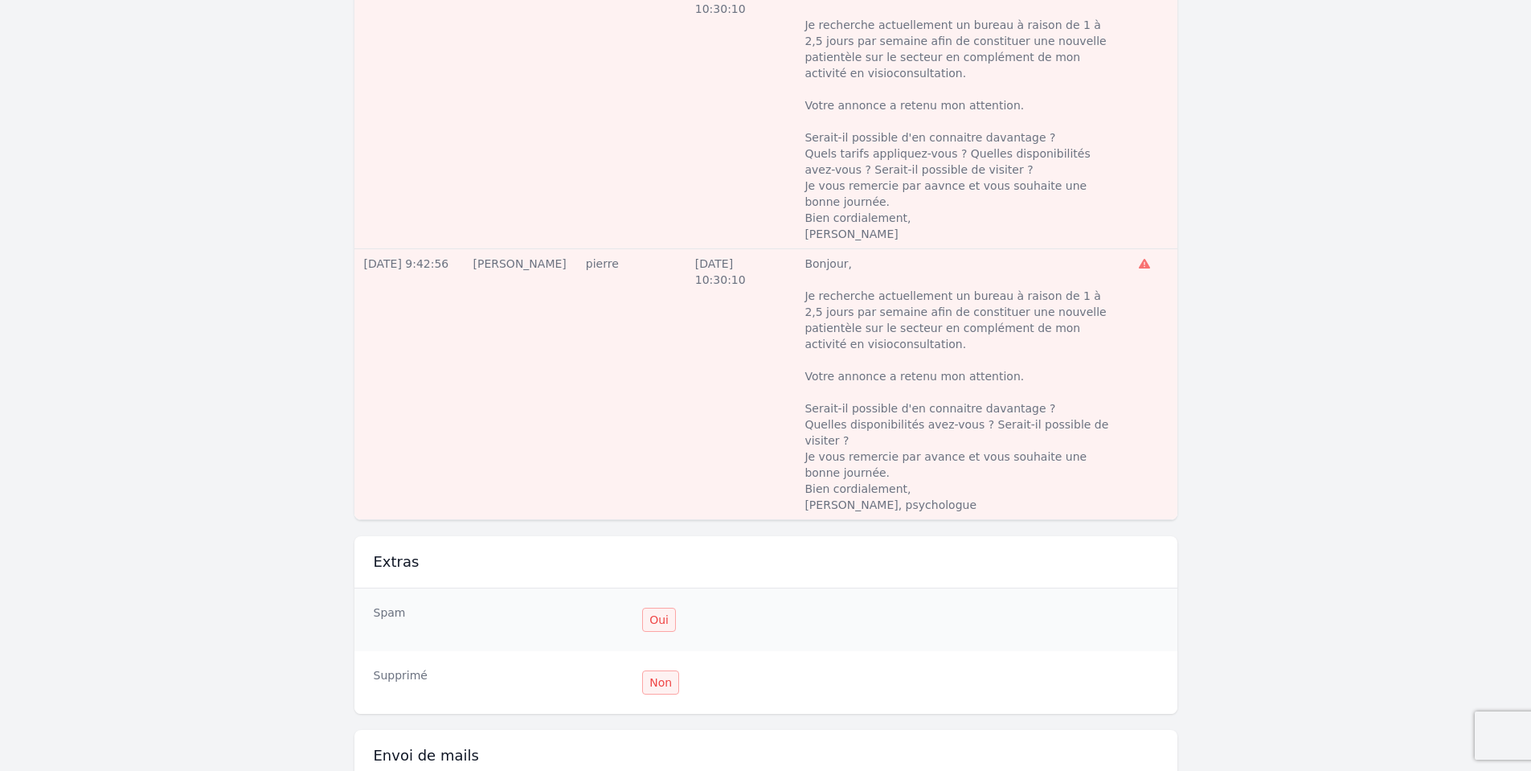
scroll to position [1447, 0]
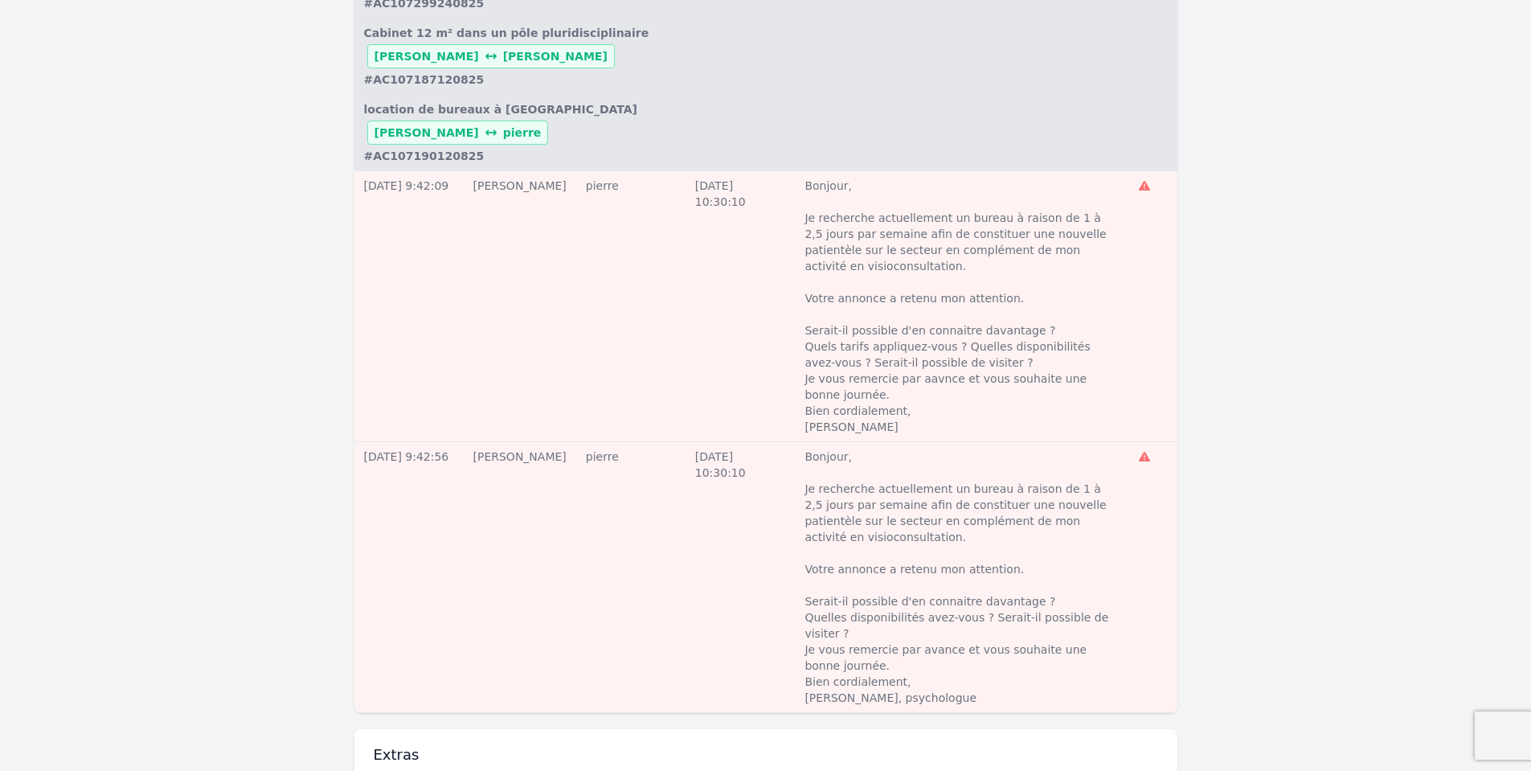
drag, startPoint x: 866, startPoint y: 276, endPoint x: 905, endPoint y: 279, distance: 39.5
click at [905, 279] on p "Bonjour, Je recherche actuellement un bureau à raison de 1 à 2,5 jours par sema…" at bounding box center [961, 306] width 315 height 257
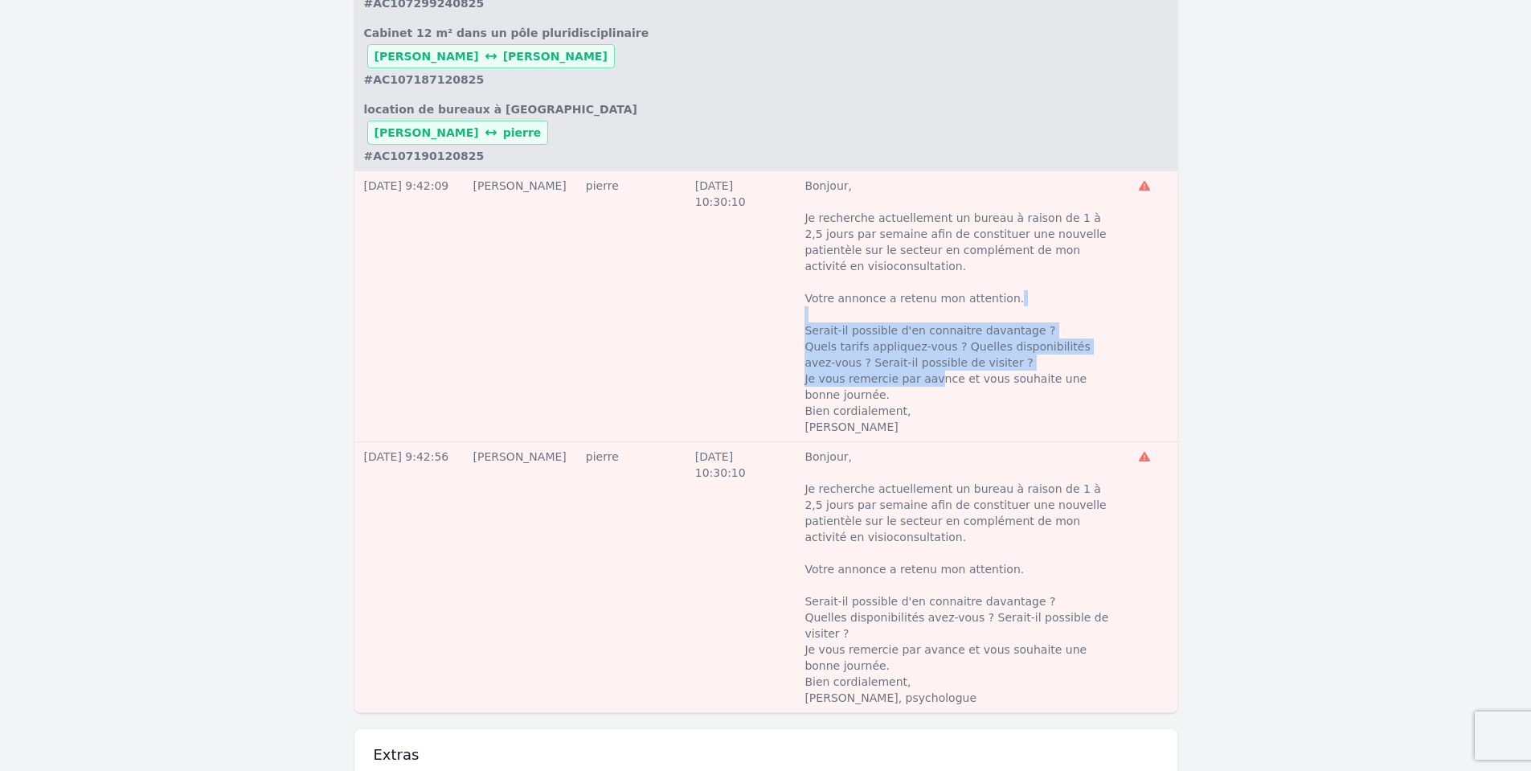
drag, startPoint x: 848, startPoint y: 305, endPoint x: 934, endPoint y: 361, distance: 102.3
click at [934, 361] on p "Bonjour, Je recherche actuellement un bureau à raison de 1 à 2,5 jours par sema…" at bounding box center [961, 306] width 315 height 257
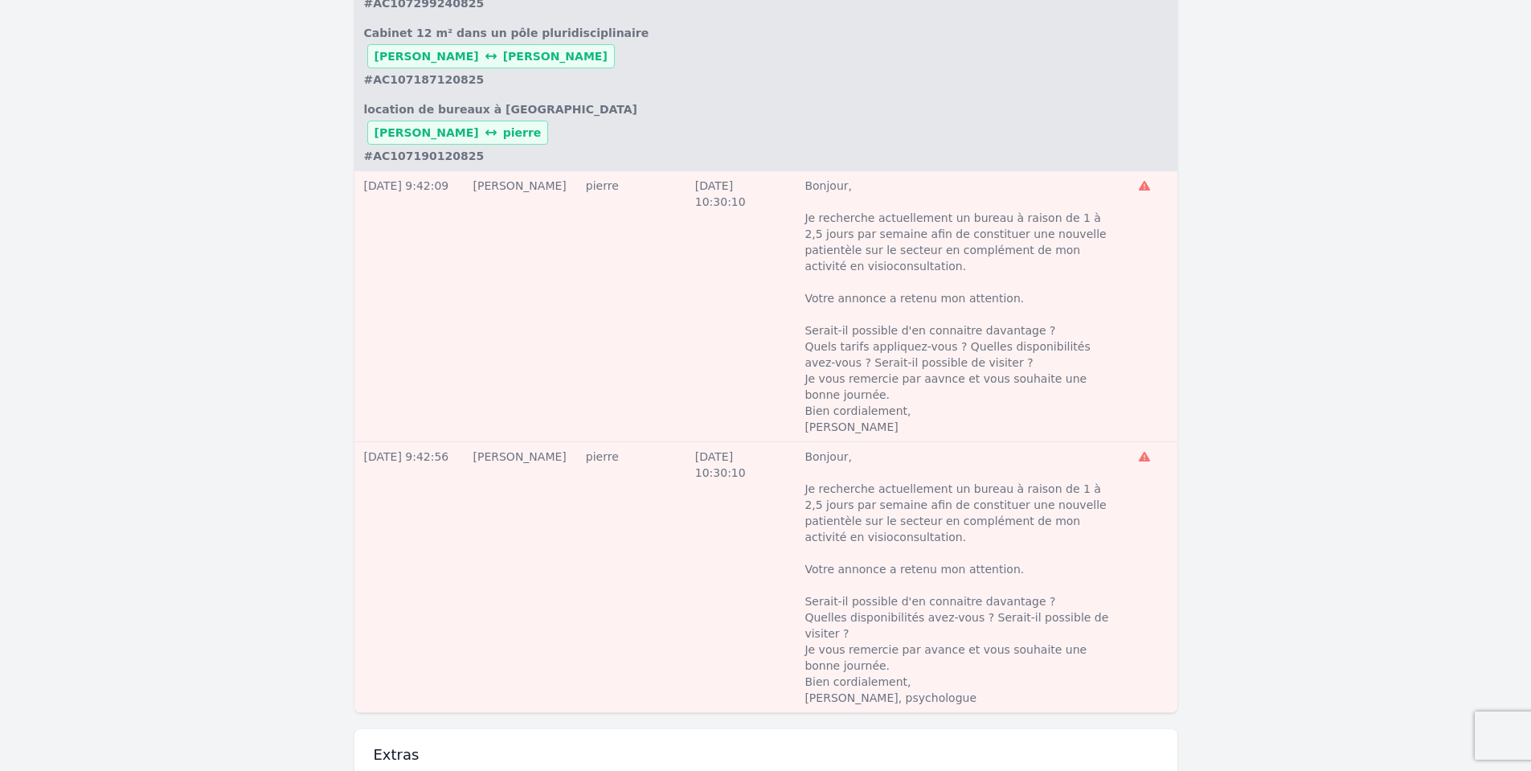
click at [897, 401] on p "Bonjour, Je recherche actuellement un bureau à raison de 1 à 2,5 jours par sema…" at bounding box center [961, 306] width 315 height 257
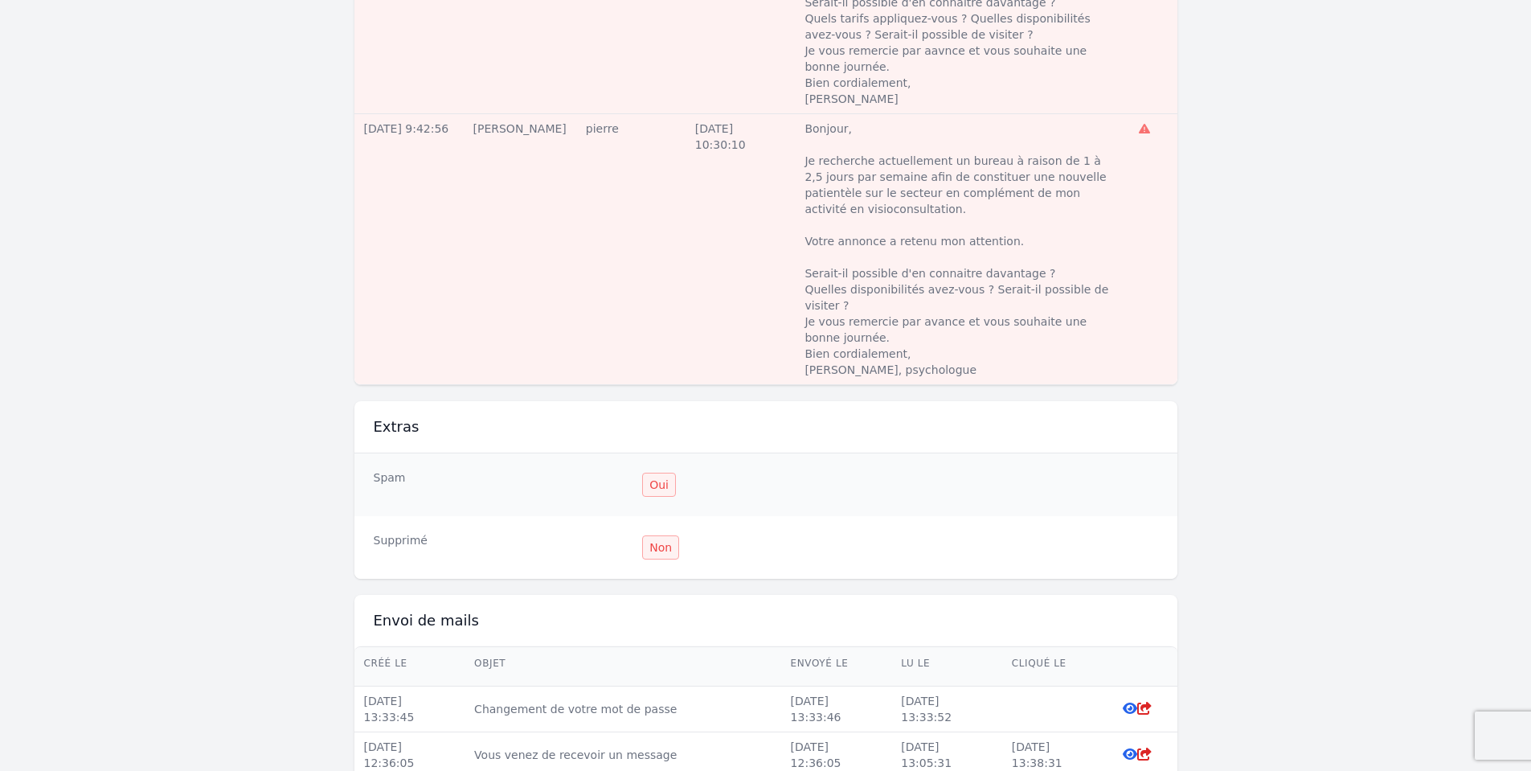
scroll to position [1929, 0]
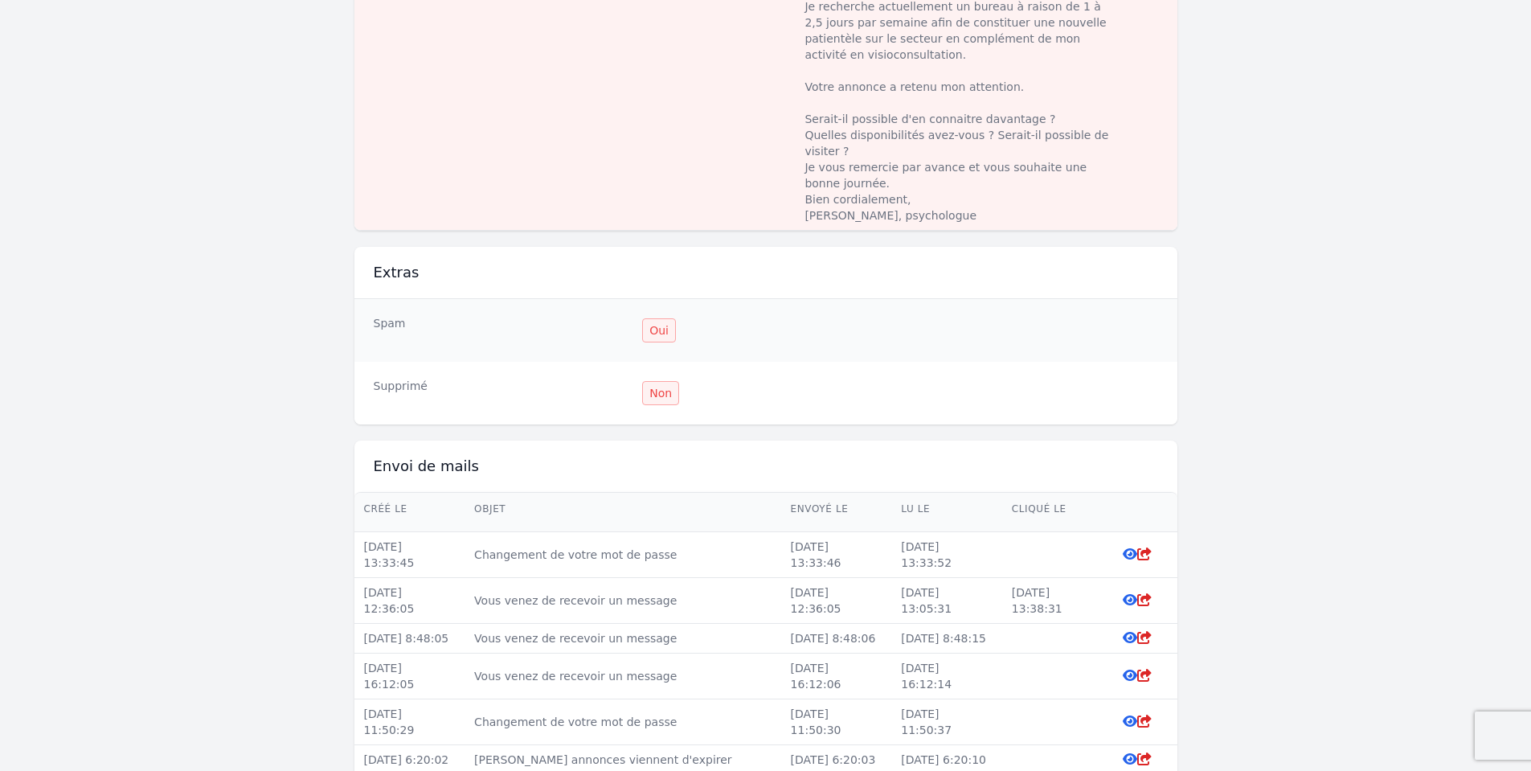
click at [656, 318] on div "Oui" at bounding box center [659, 330] width 34 height 24
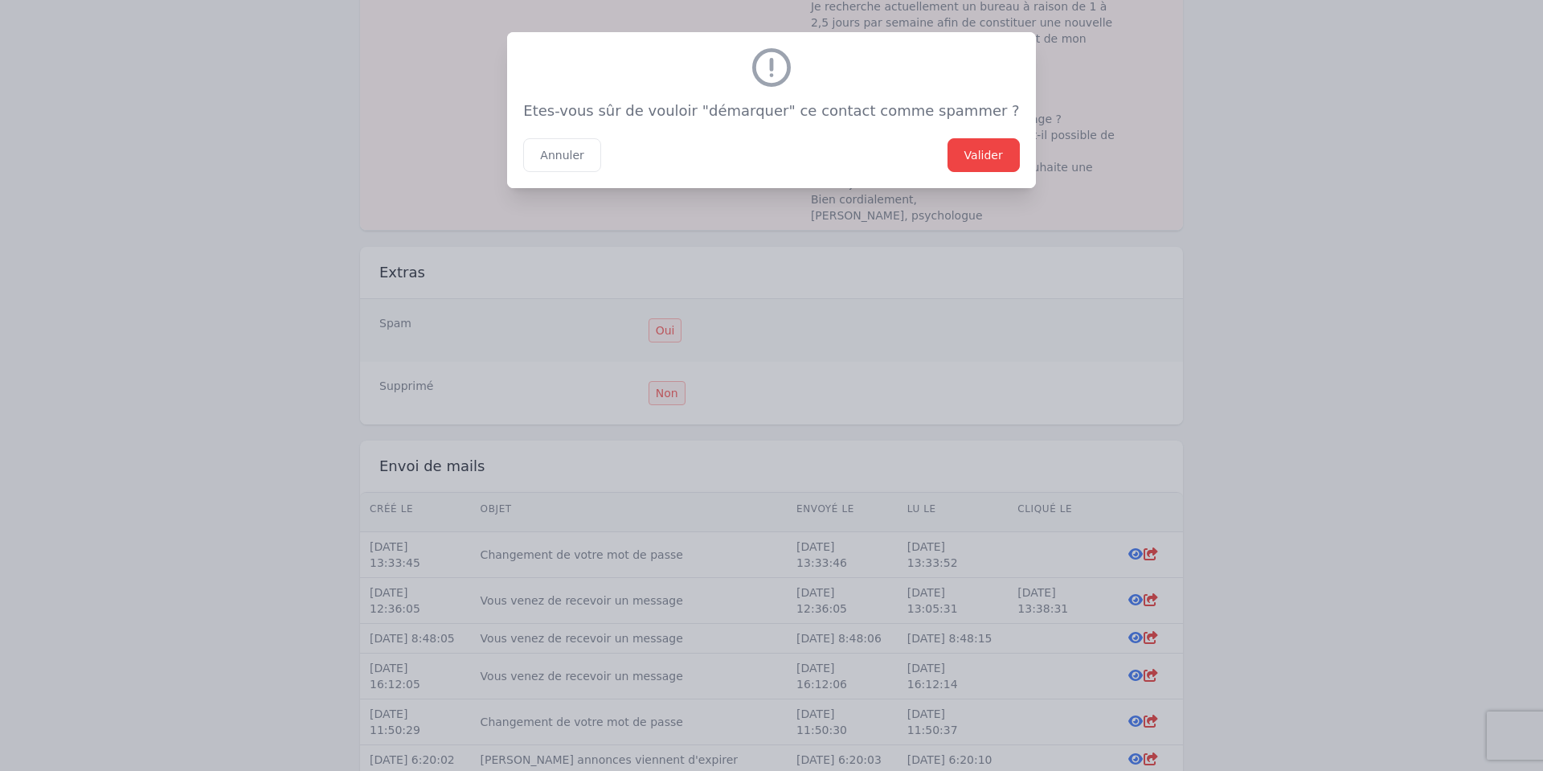
click at [968, 158] on button "Valider" at bounding box center [984, 155] width 72 height 34
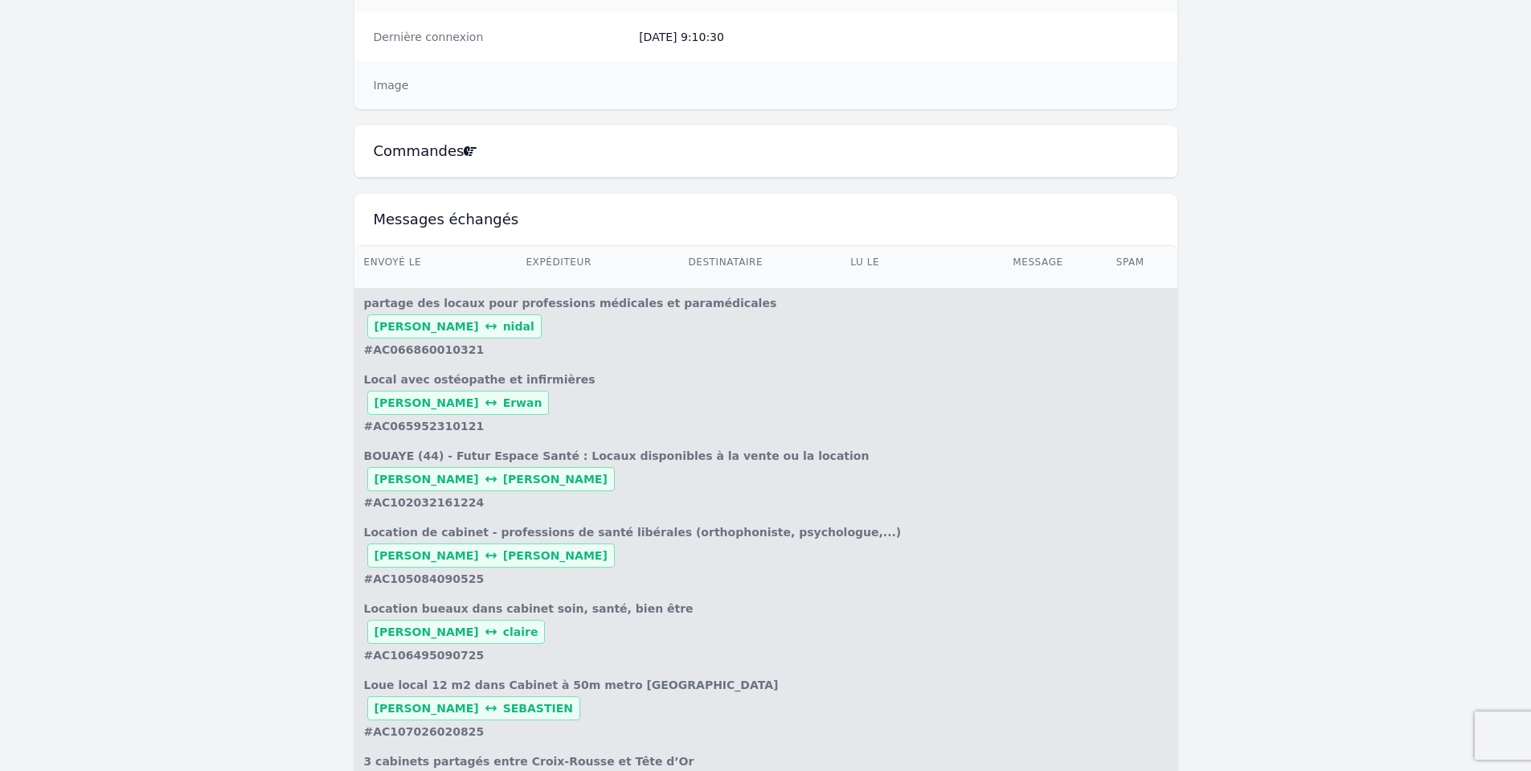
scroll to position [0, 0]
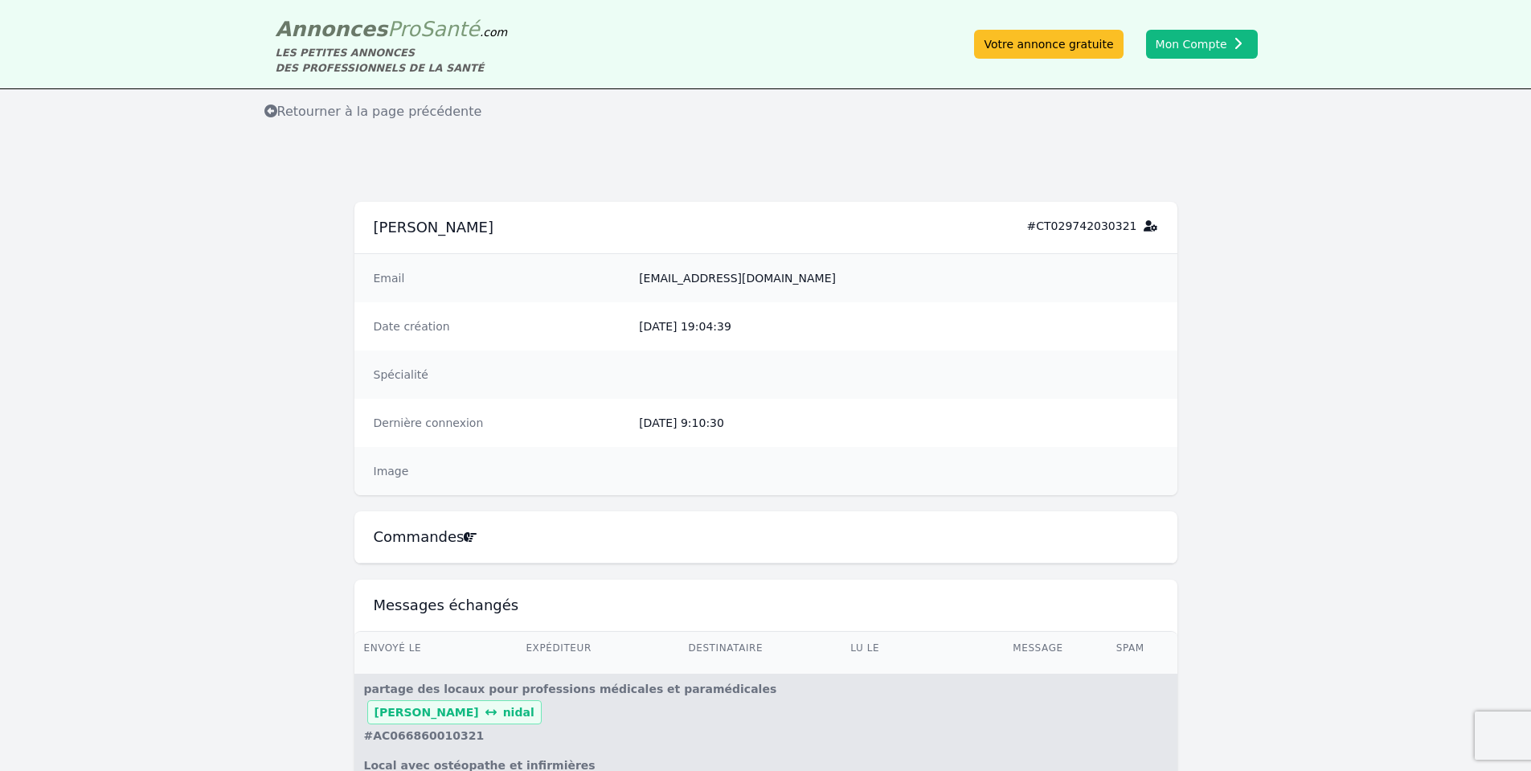
click at [317, 108] on span "Retourner à la page précédente" at bounding box center [373, 111] width 218 height 15
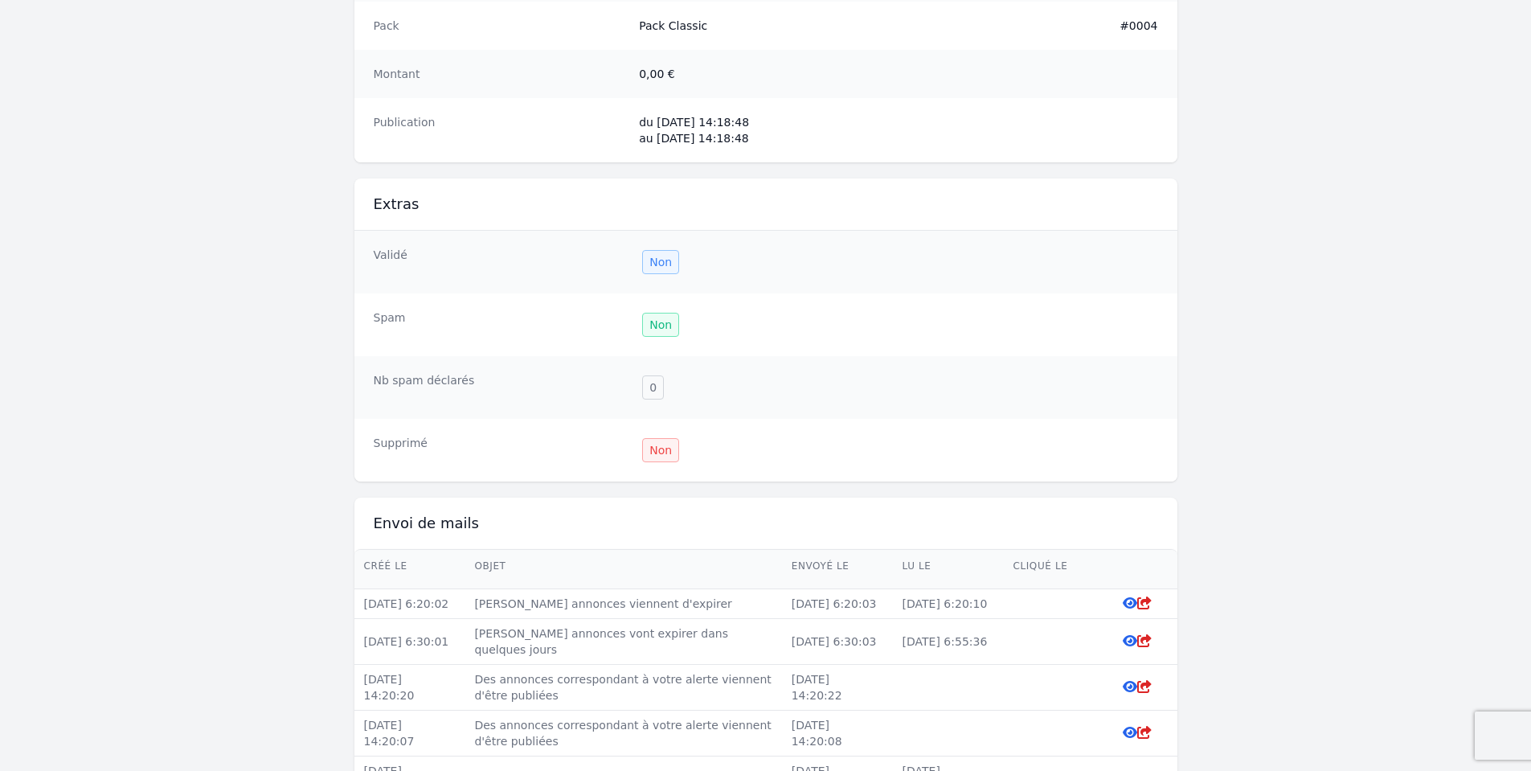
scroll to position [1447, 0]
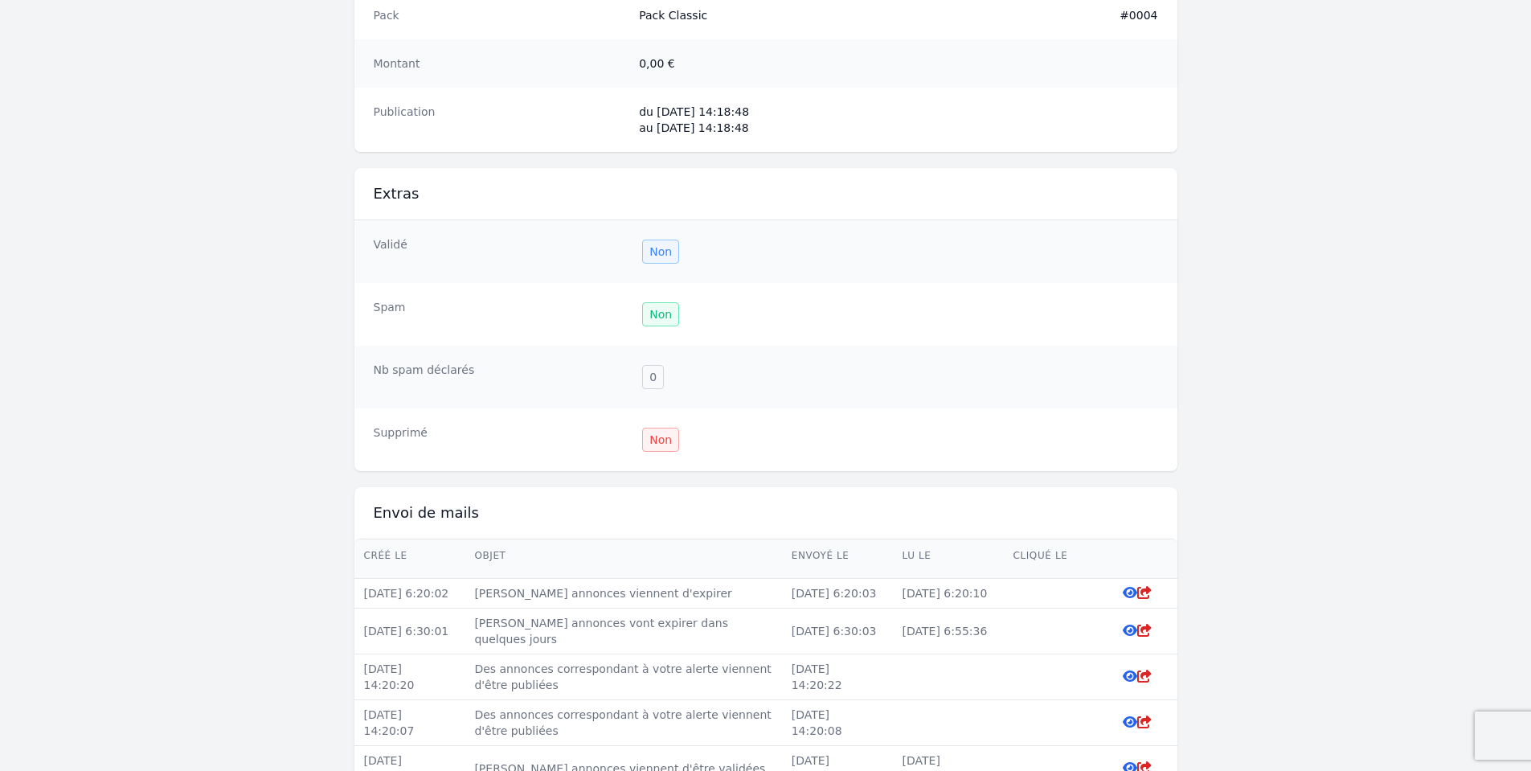
click at [655, 239] on div "Non" at bounding box center [660, 251] width 37 height 24
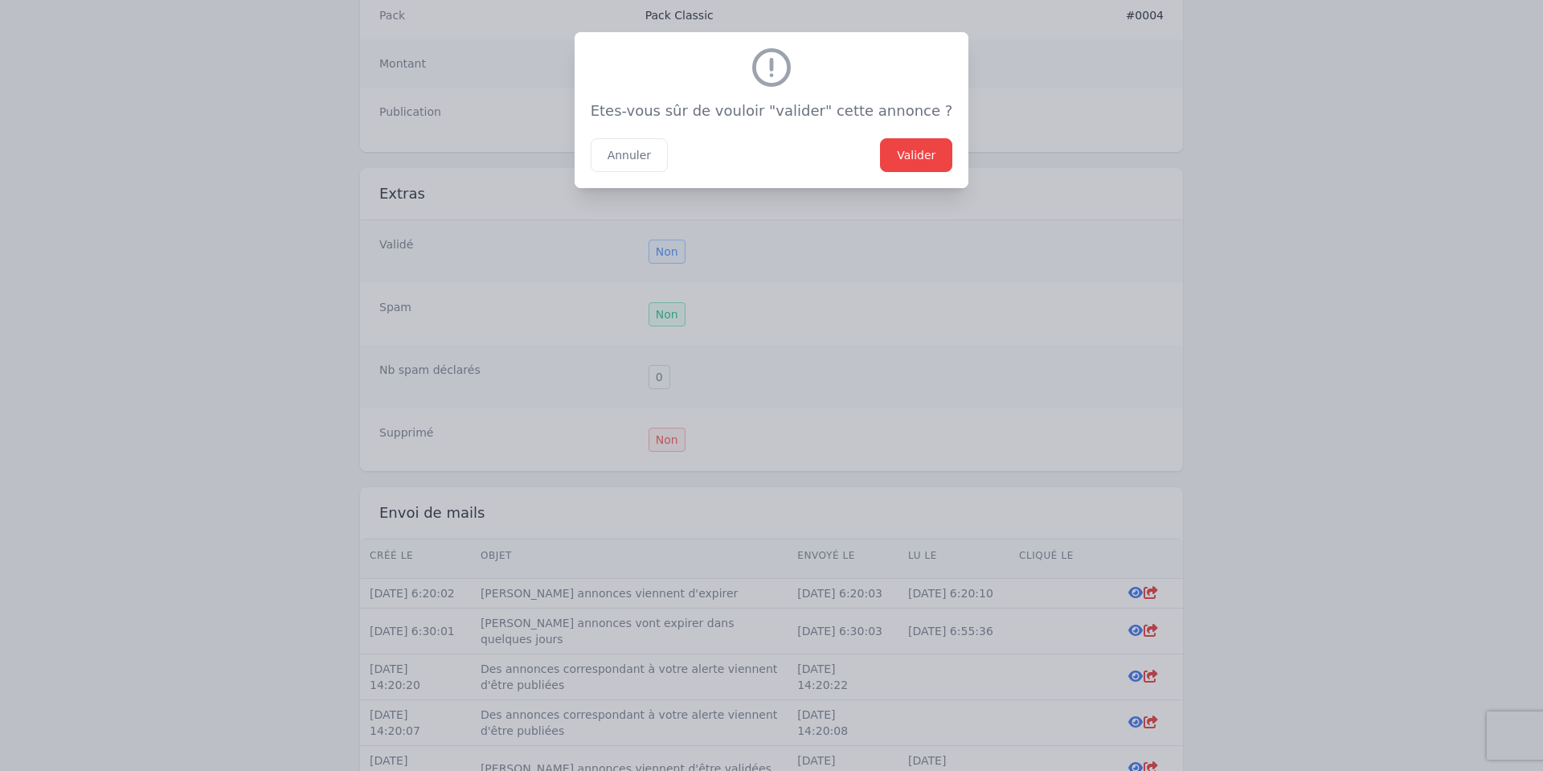
click at [915, 160] on button "Valider" at bounding box center [916, 155] width 72 height 34
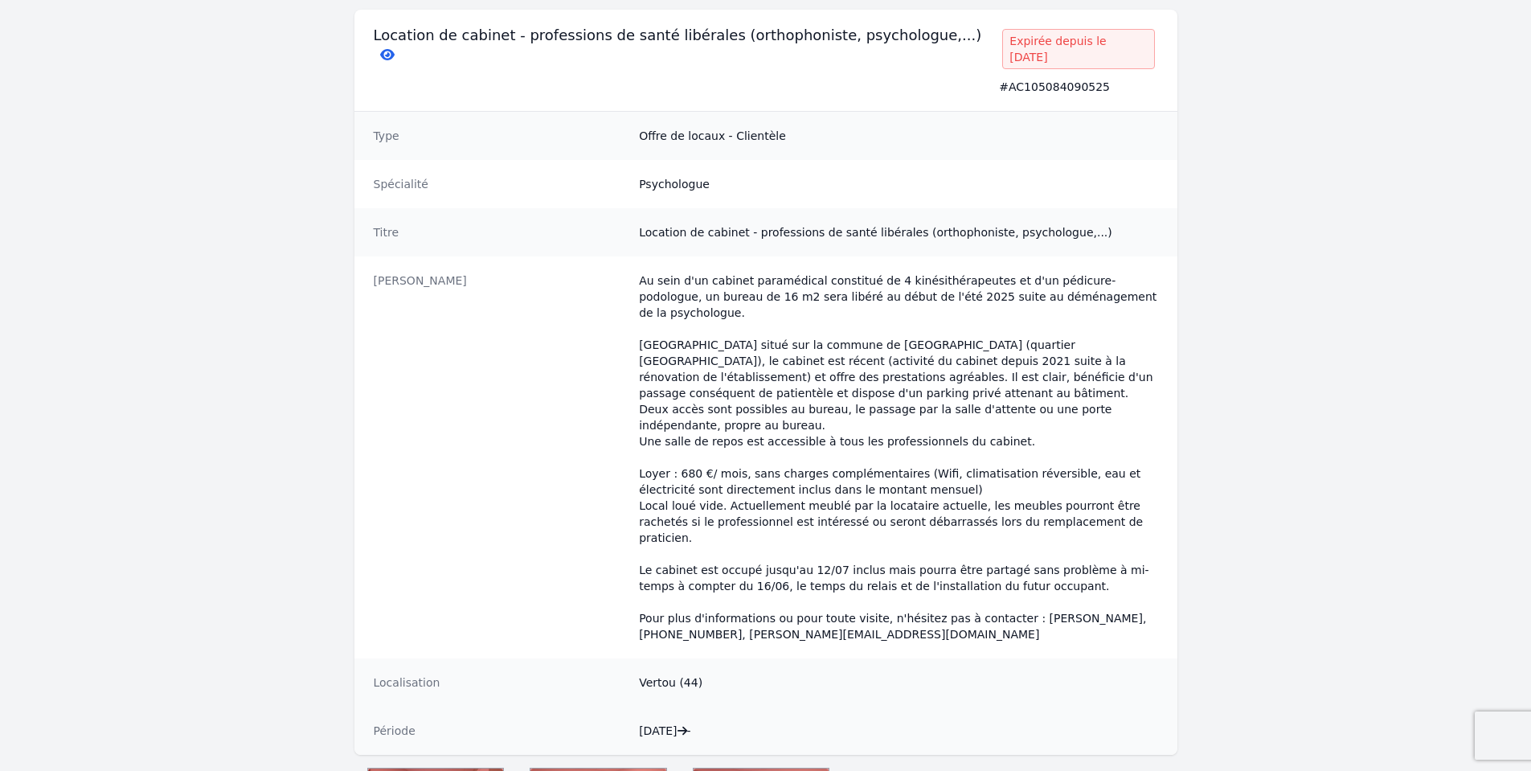
scroll to position [0, 0]
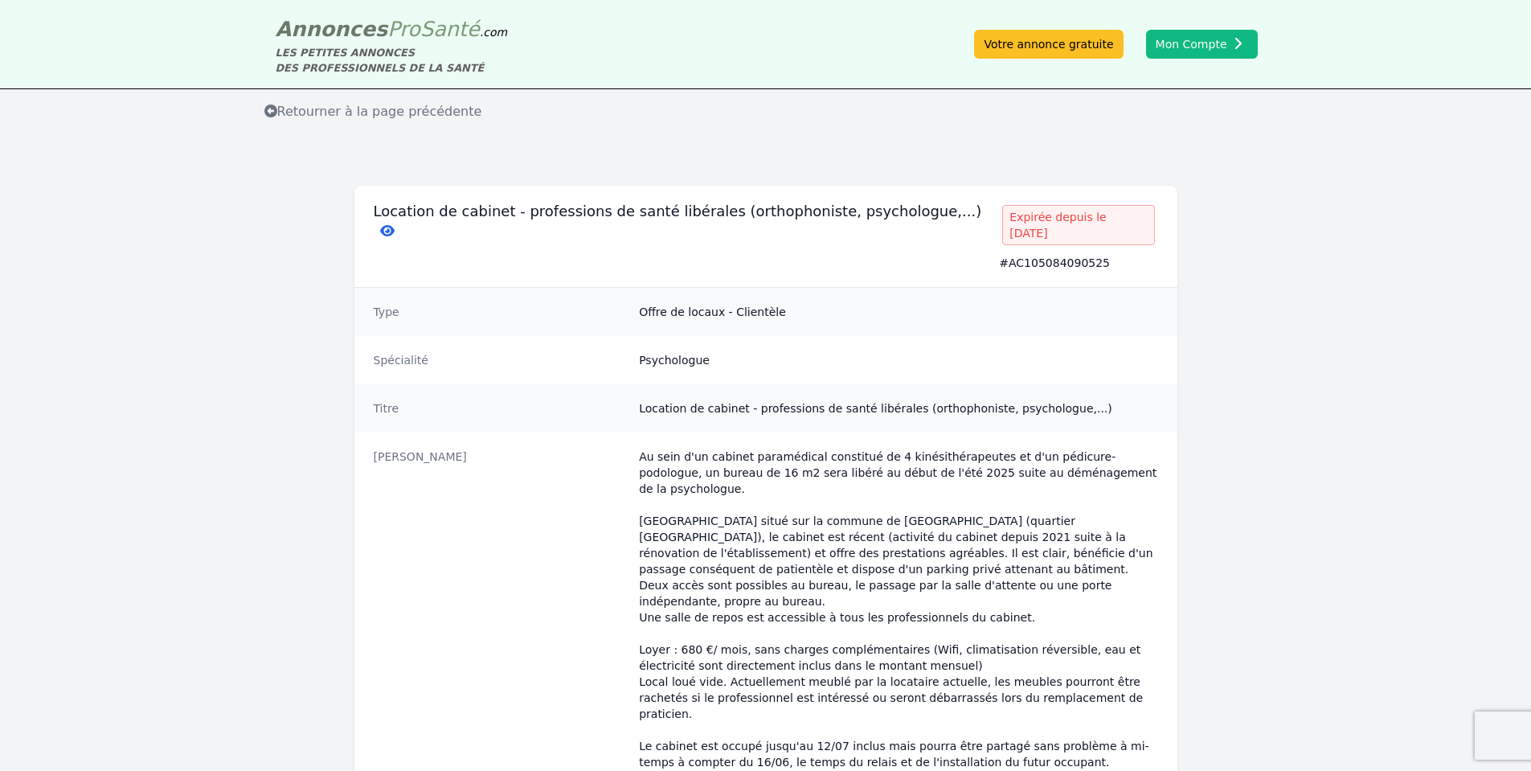
click at [594, 336] on div "Spécialité Psychologue" at bounding box center [765, 360] width 823 height 48
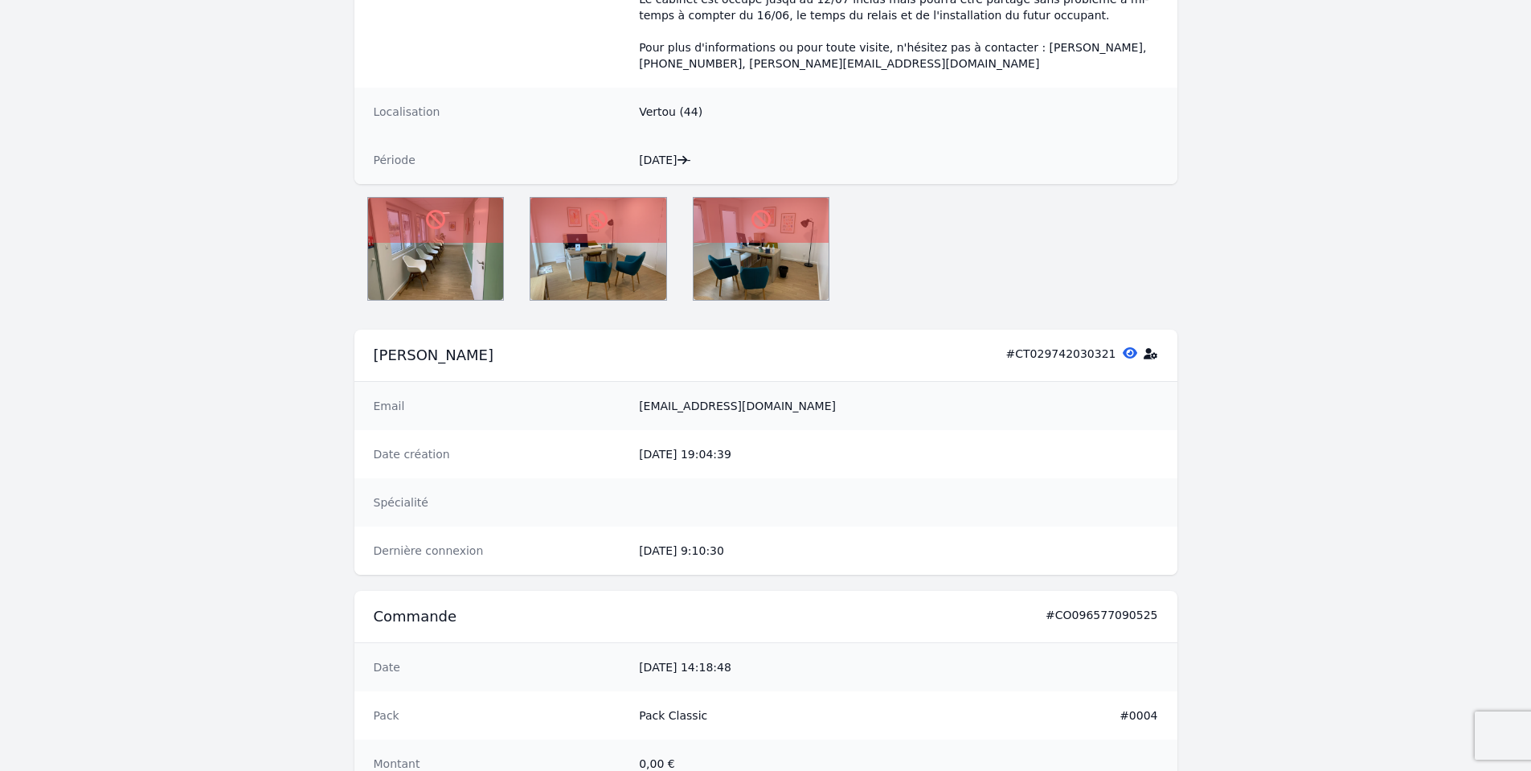
scroll to position [772, 0]
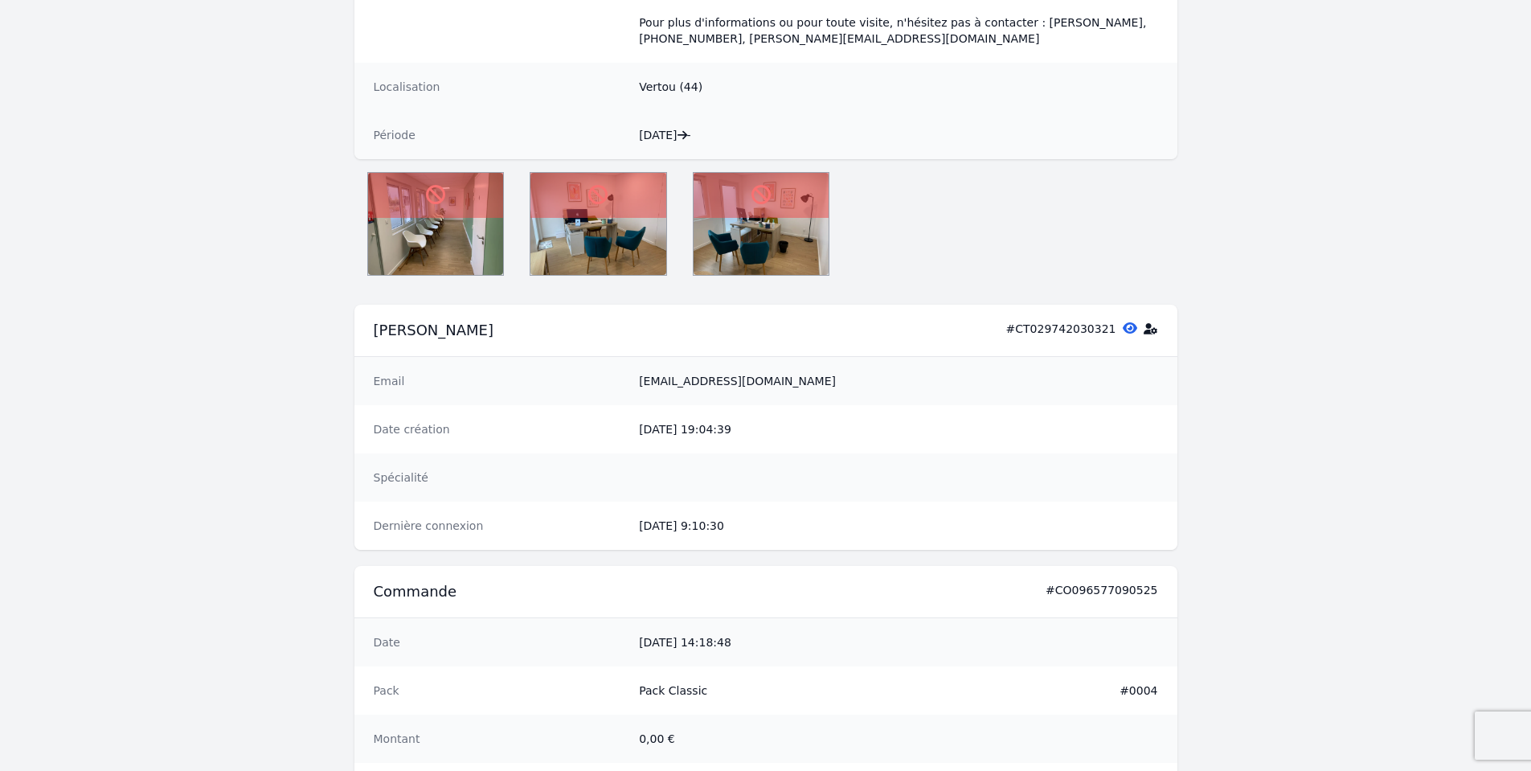
click at [1130, 321] on icon at bounding box center [1130, 327] width 14 height 13
